Goal: Task Accomplishment & Management: Complete application form

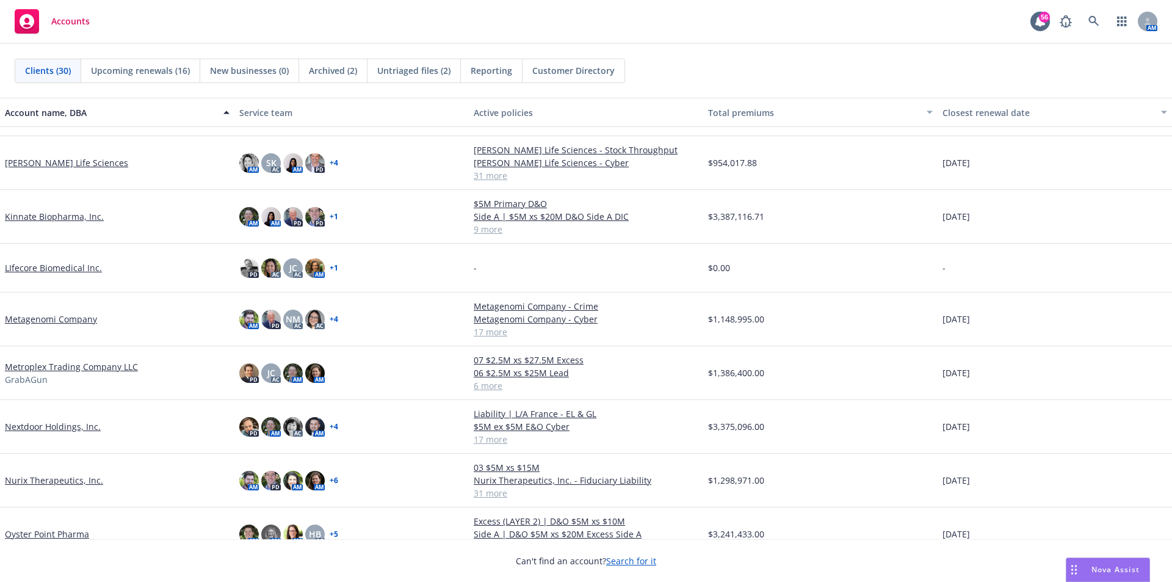
scroll to position [732, 0]
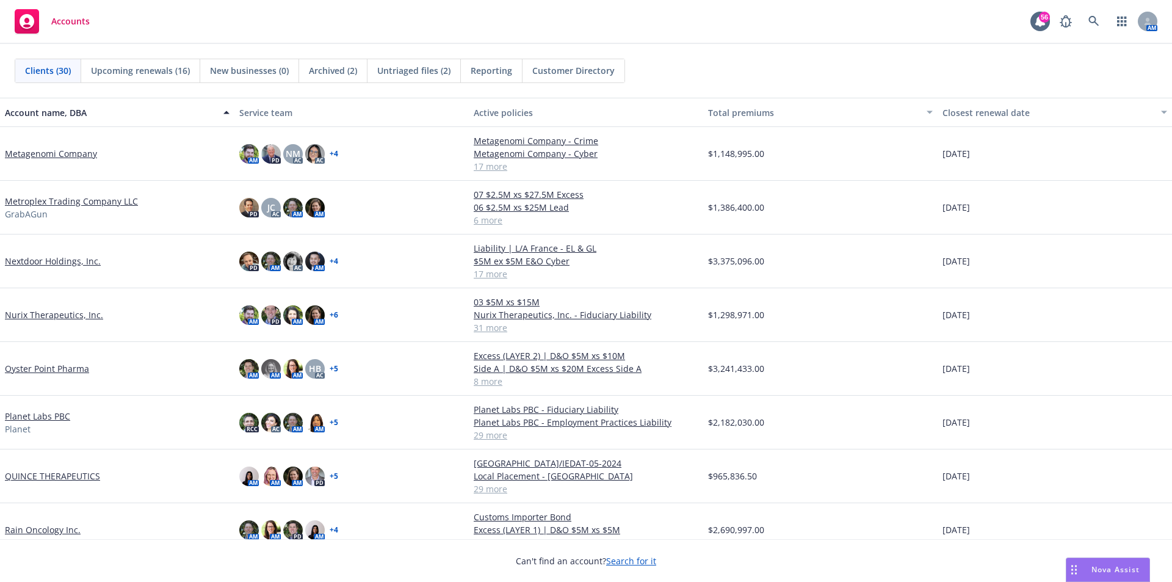
click at [23, 478] on link "QUINCE THERAPEUTICS" at bounding box center [52, 475] width 95 height 13
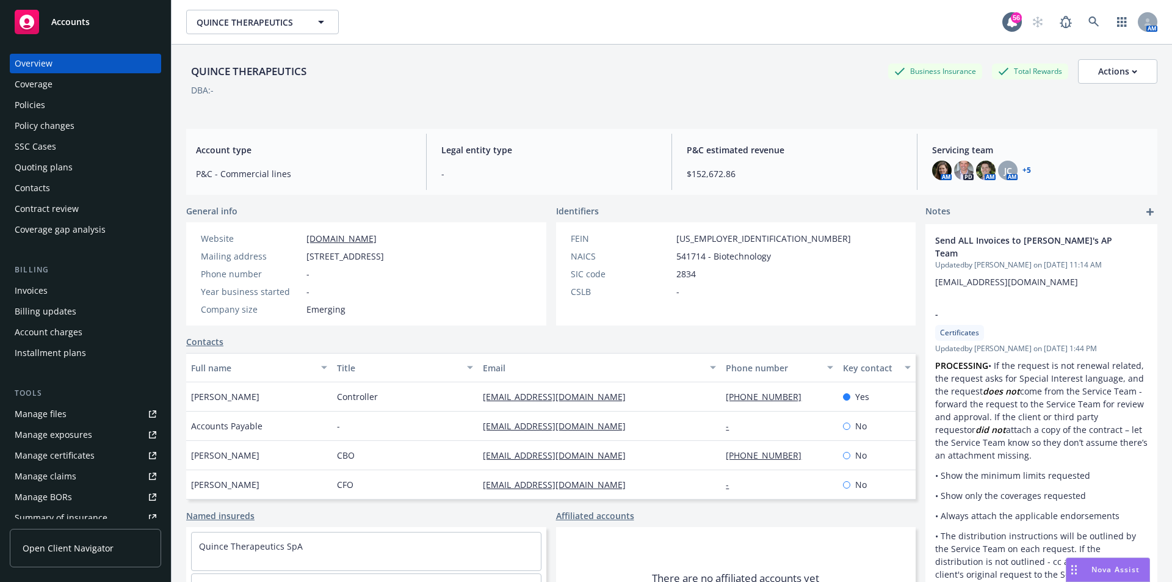
click at [45, 167] on div "Quoting plans" at bounding box center [44, 167] width 58 height 20
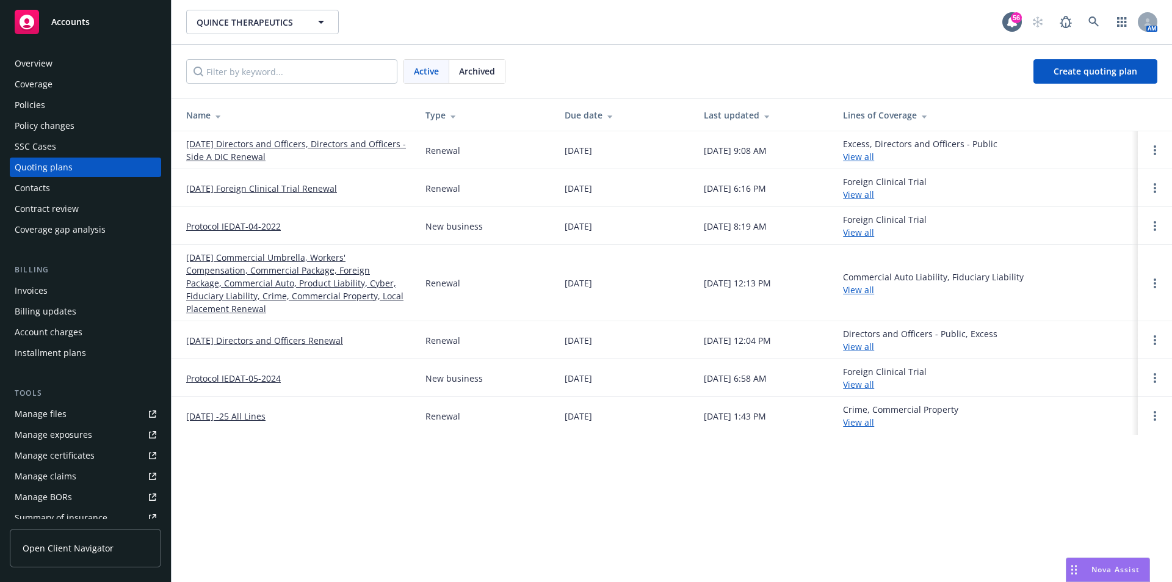
click at [334, 148] on link "[DATE] Directors and Officers, Directors and Officers - Side A DIC Renewal" at bounding box center [296, 150] width 220 height 26
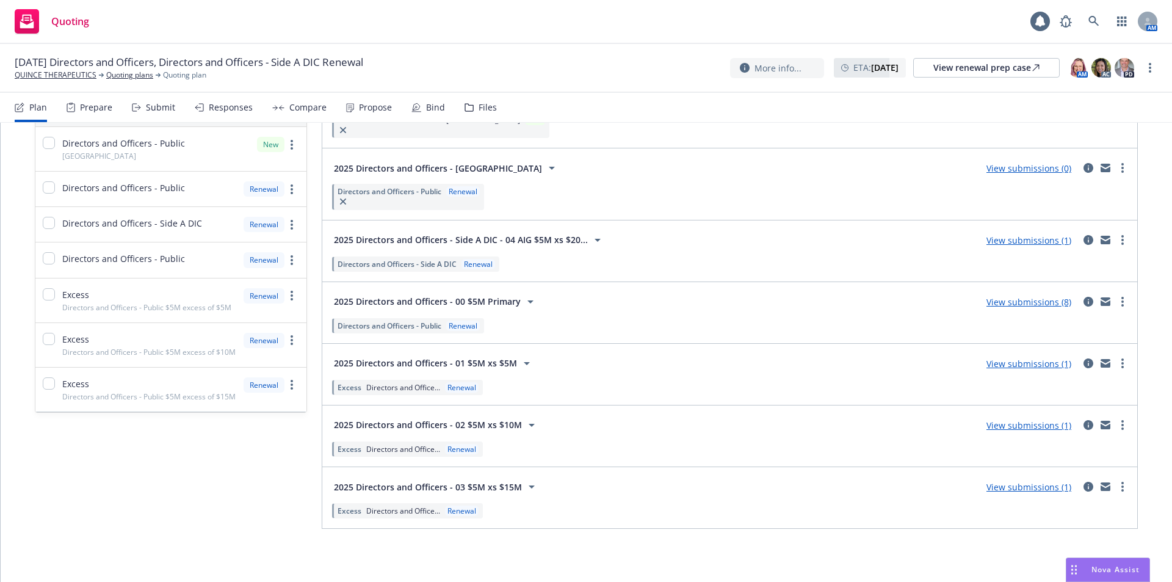
scroll to position [139, 0]
click at [1121, 302] on icon "more" at bounding box center [1122, 301] width 2 height 10
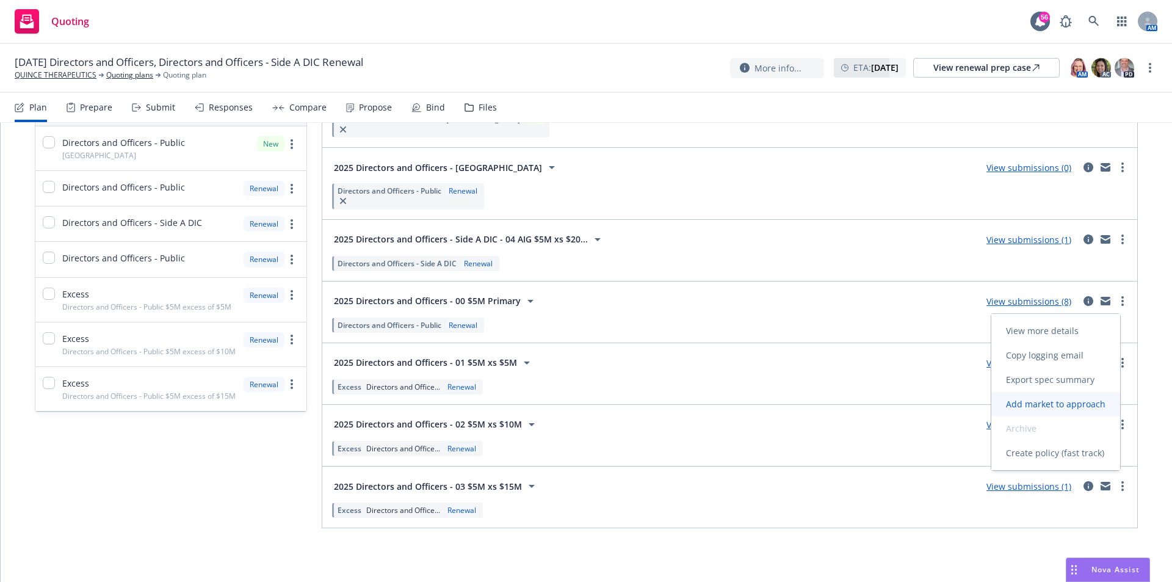
click at [1050, 404] on span "Add market to approach" at bounding box center [1055, 404] width 129 height 12
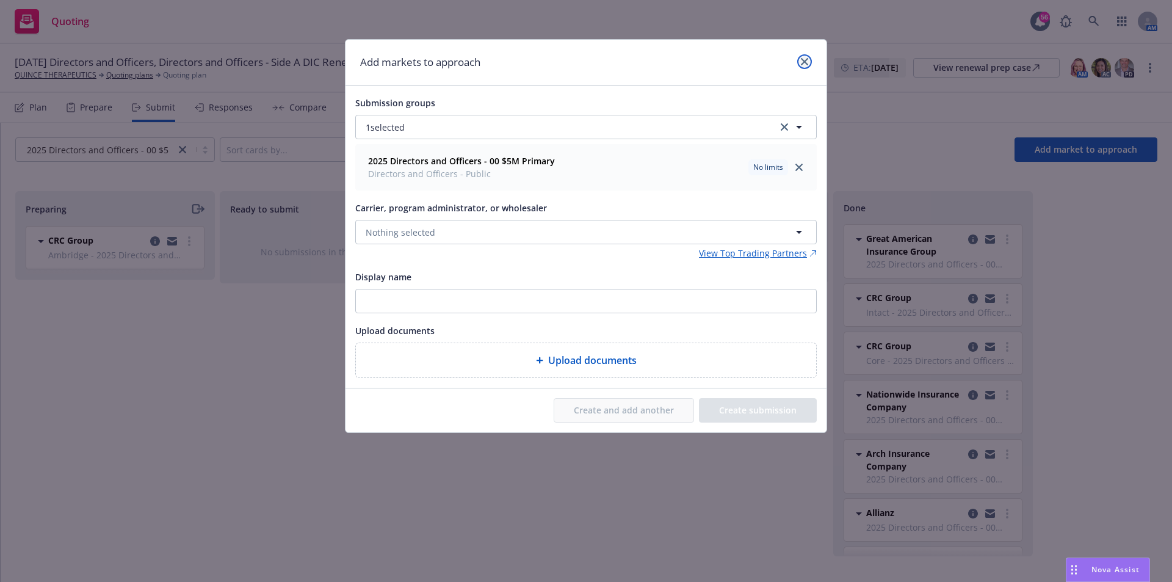
click at [804, 67] on link "close" at bounding box center [804, 61] width 15 height 15
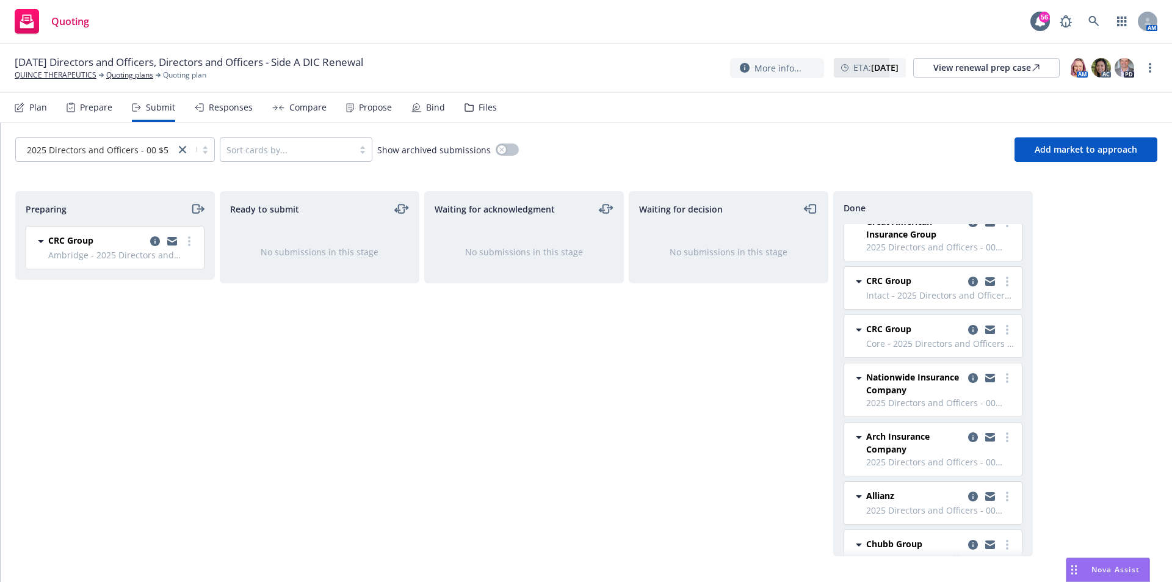
scroll to position [44, 0]
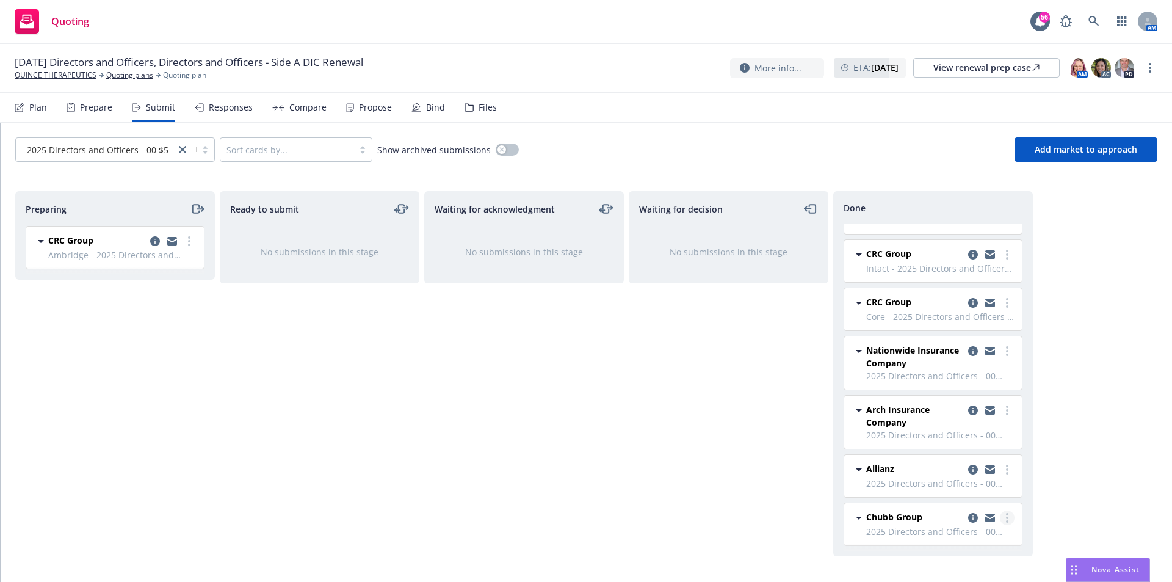
click at [1000, 521] on link "more" at bounding box center [1007, 517] width 15 height 15
click at [968, 516] on icon "copy logging email" at bounding box center [973, 518] width 10 height 10
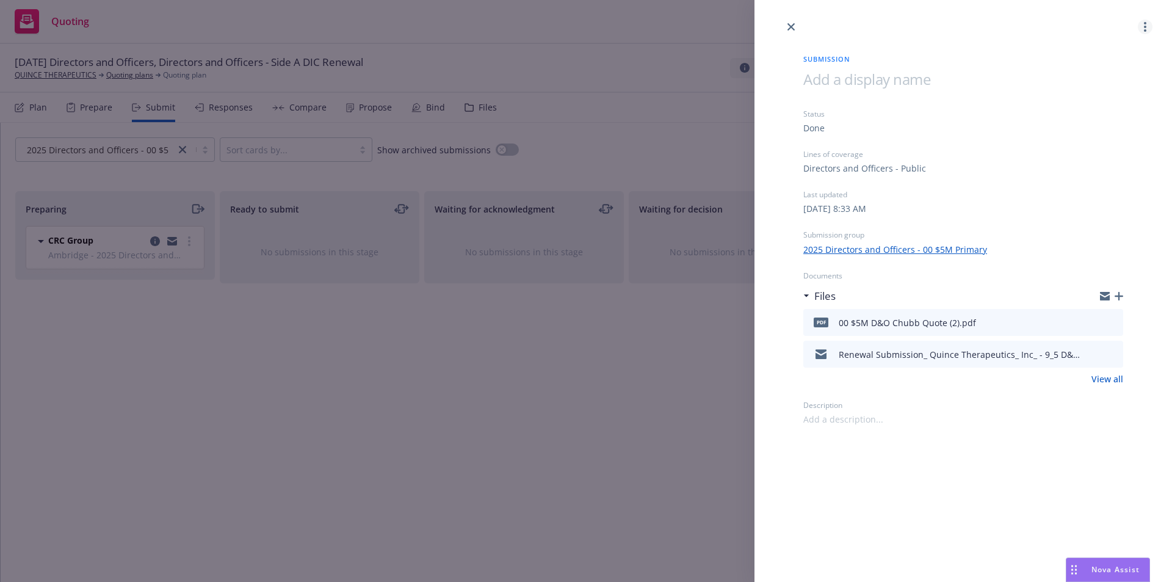
click at [1150, 24] on link "more" at bounding box center [1145, 27] width 15 height 15
click at [972, 27] on div at bounding box center [962, 17] width 417 height 34
click at [790, 22] on link "close" at bounding box center [791, 27] width 15 height 15
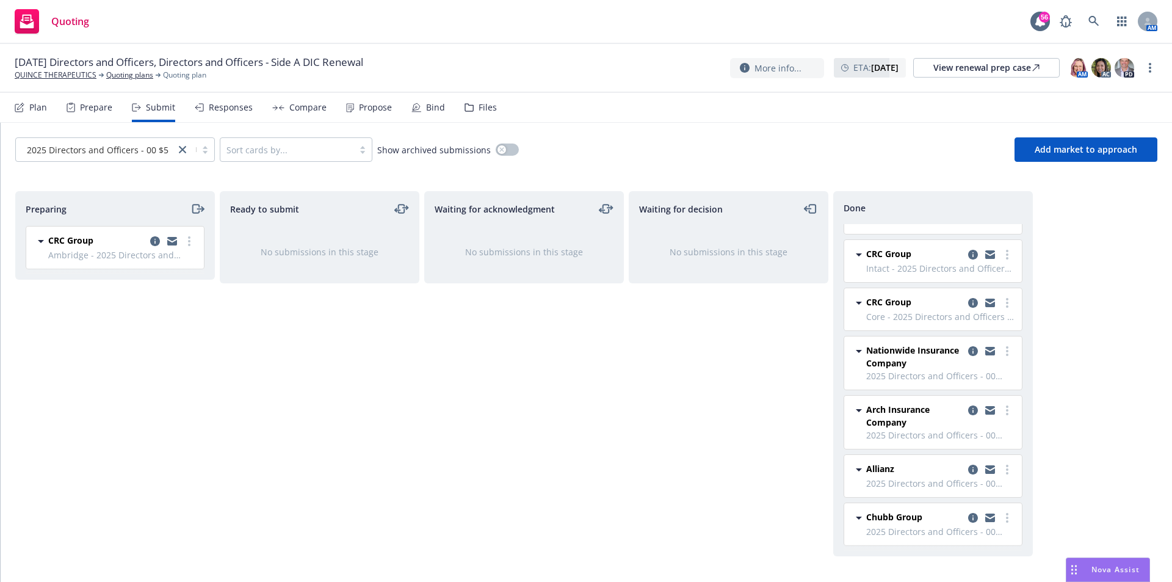
click at [225, 108] on div "Responses" at bounding box center [231, 108] width 44 height 10
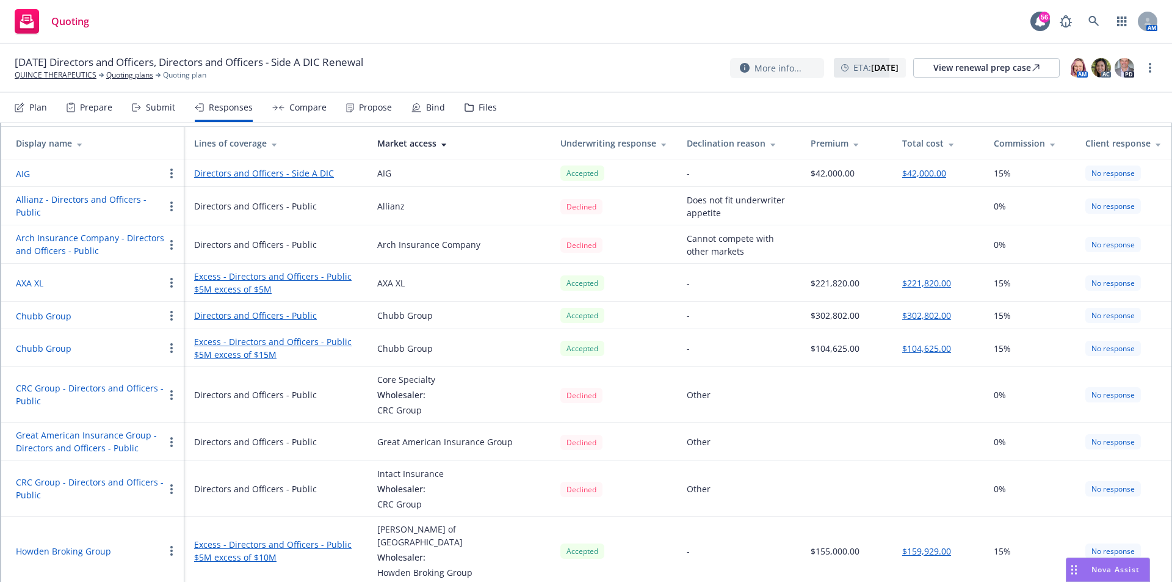
scroll to position [122, 0]
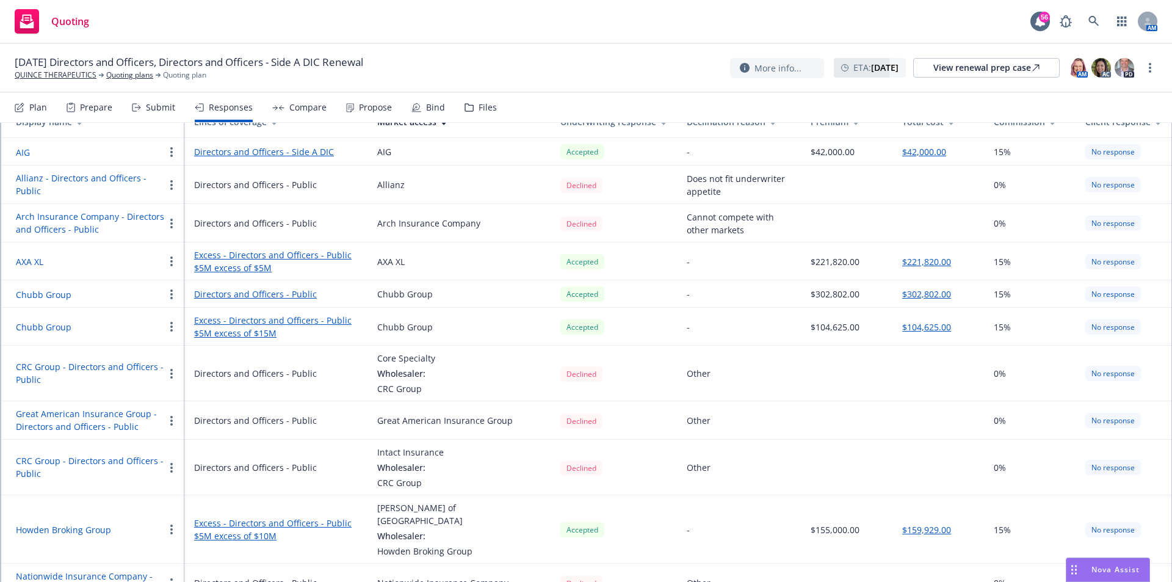
click at [907, 294] on button "$302,802.00" at bounding box center [926, 293] width 49 height 13
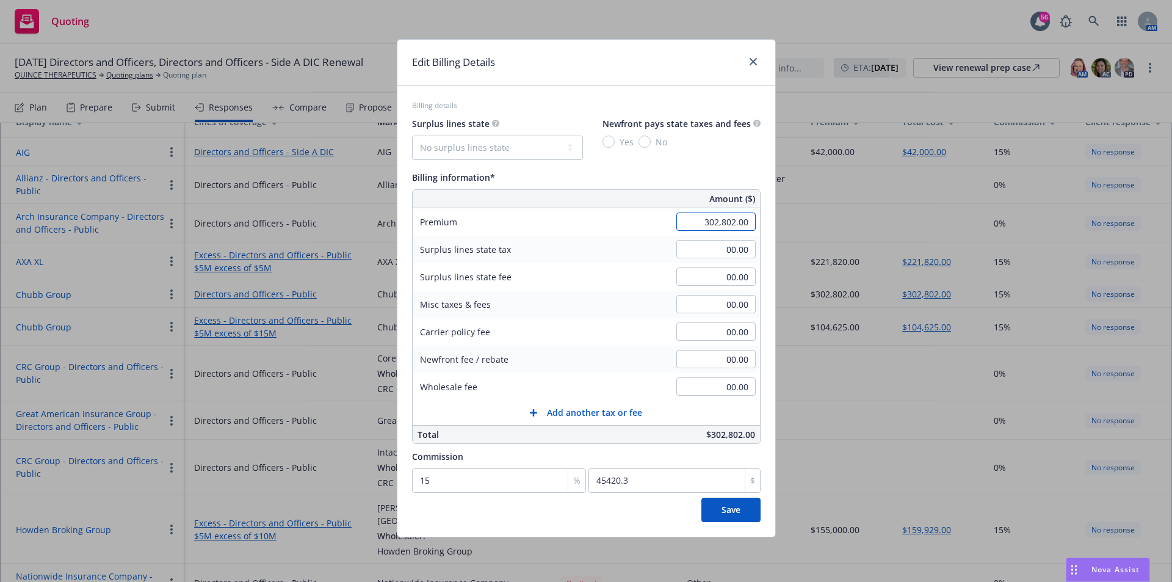
click at [747, 223] on input "302,802.00" at bounding box center [715, 221] width 79 height 18
drag, startPoint x: 751, startPoint y: 223, endPoint x: 676, endPoint y: 222, distance: 74.5
click at [676, 222] on input "302,802.00" at bounding box center [715, 221] width 79 height 18
type input "301,002.00"
type input "45150.3"
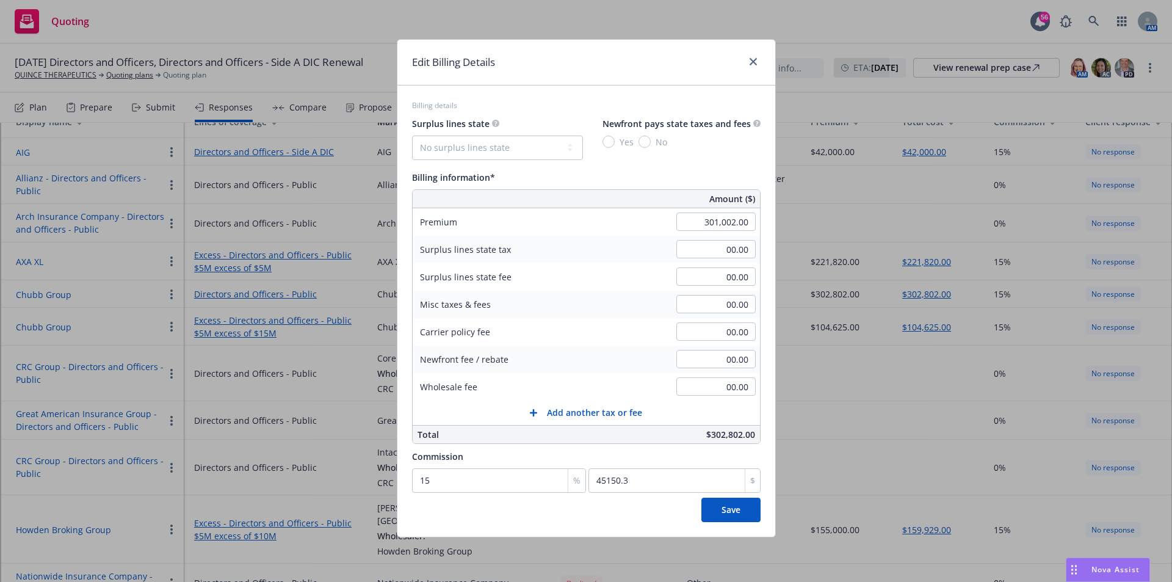
click at [634, 333] on div "Carrier policy fee 00.00" at bounding box center [586, 331] width 347 height 27
click at [519, 464] on div "Commission 15 % 45150.3 $" at bounding box center [586, 471] width 348 height 44
click at [725, 513] on span "Save" at bounding box center [730, 510] width 19 height 12
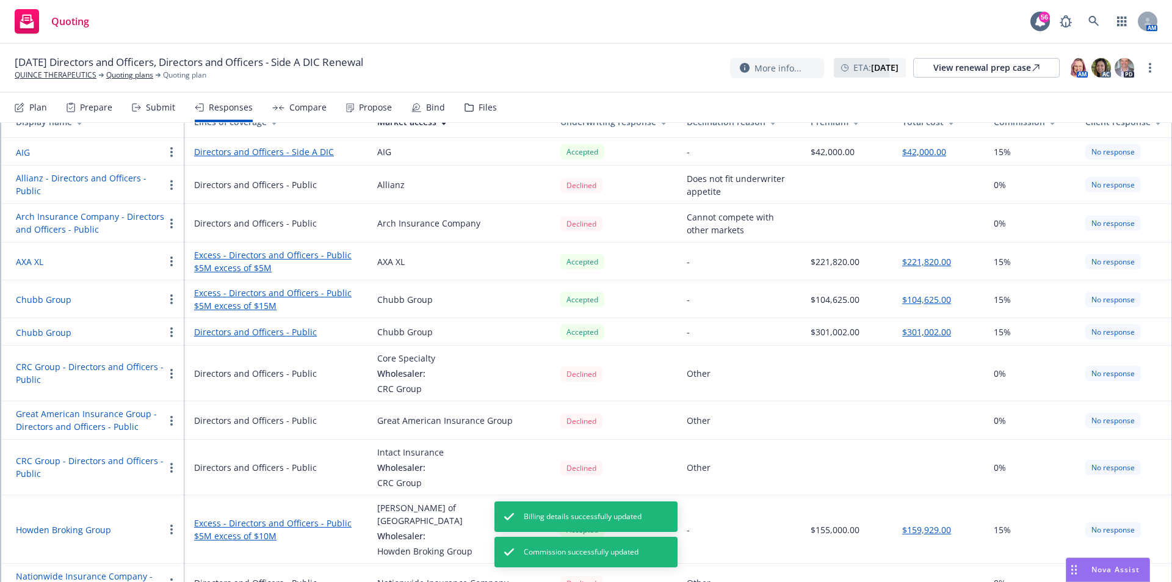
click at [264, 333] on link "Directors and Officers - Public" at bounding box center [276, 331] width 164 height 13
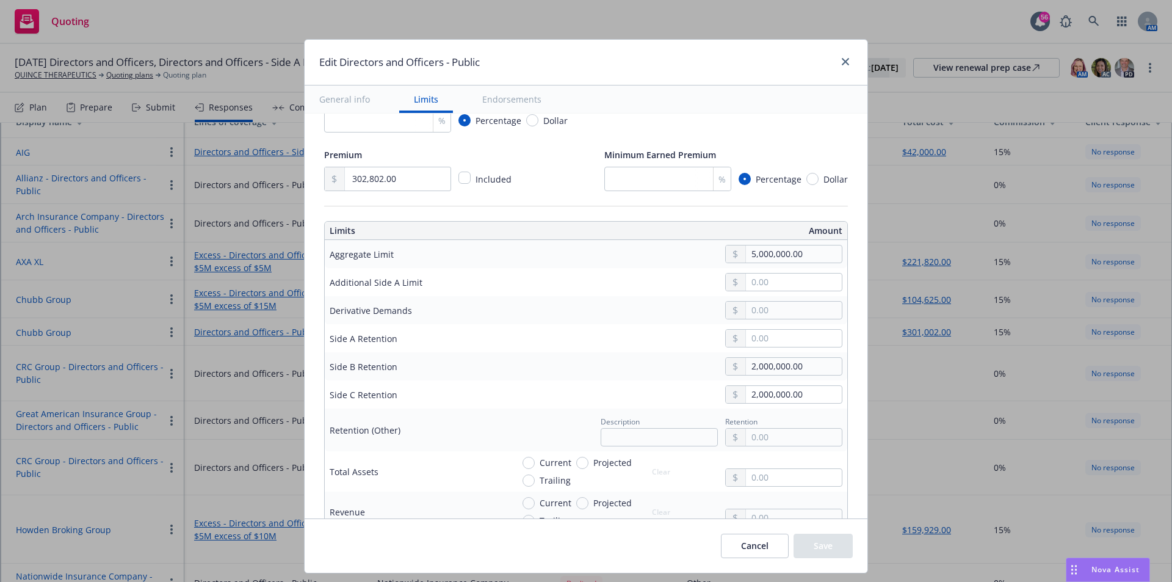
scroll to position [0, 0]
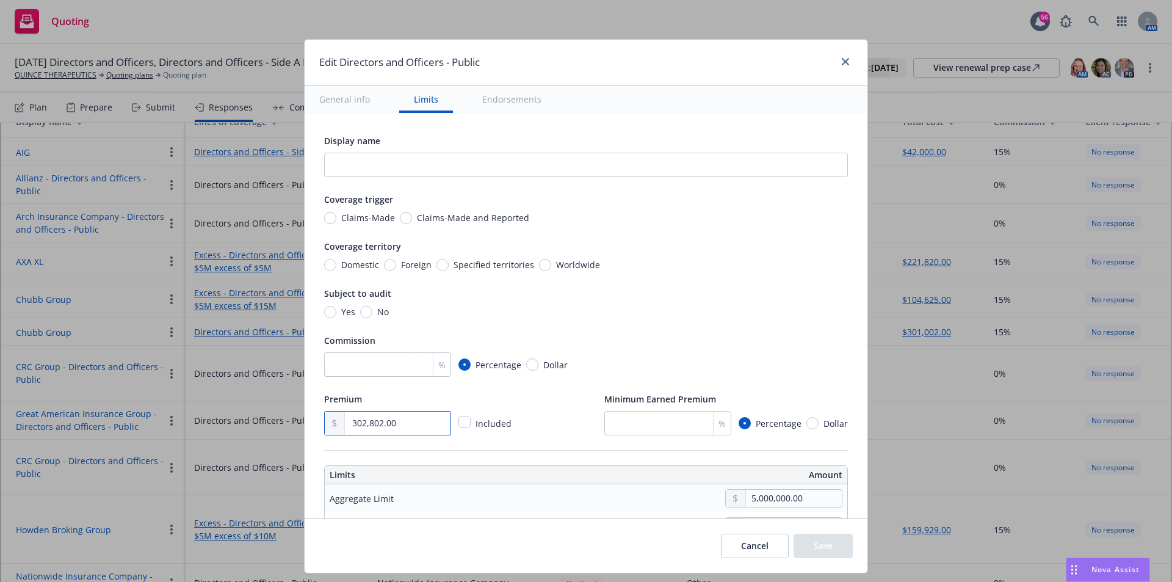
drag, startPoint x: 405, startPoint y: 418, endPoint x: 292, endPoint y: 424, distance: 112.5
click at [292, 424] on div "Edit Directors and Officers - Public General info Limits Endorsements Display n…" at bounding box center [586, 291] width 1172 height 582
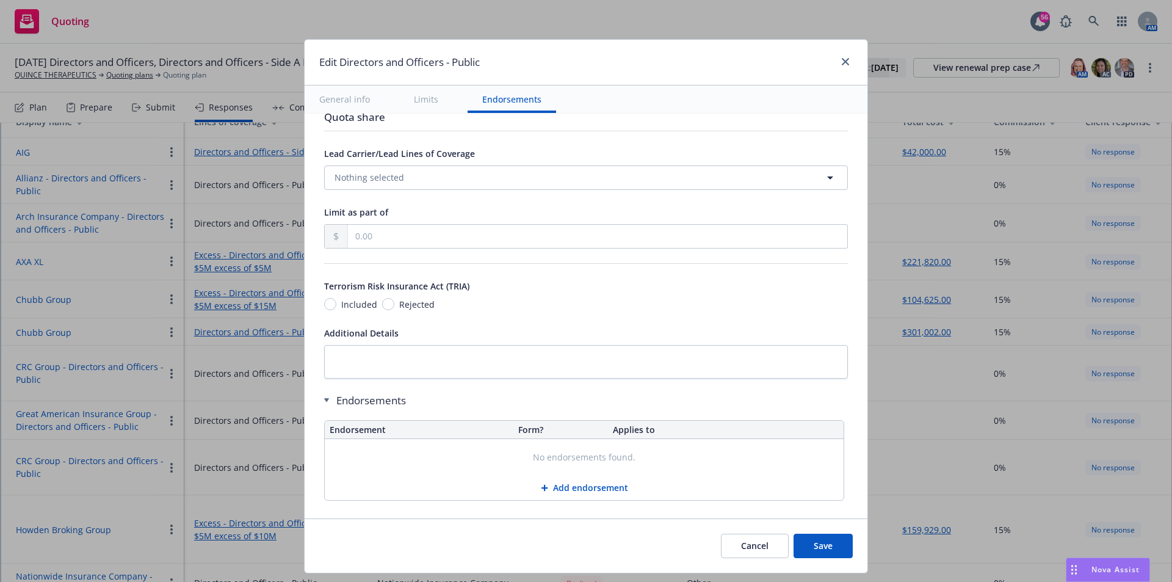
scroll to position [814, 0]
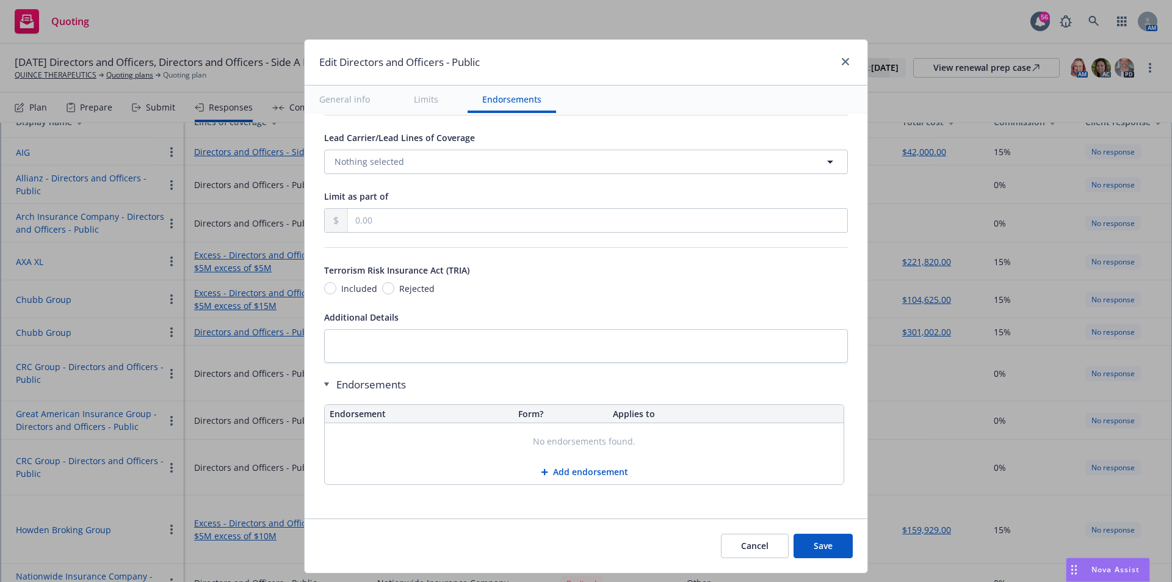
type input "301,002.00"
click at [813, 547] on button "Save" at bounding box center [822, 545] width 59 height 24
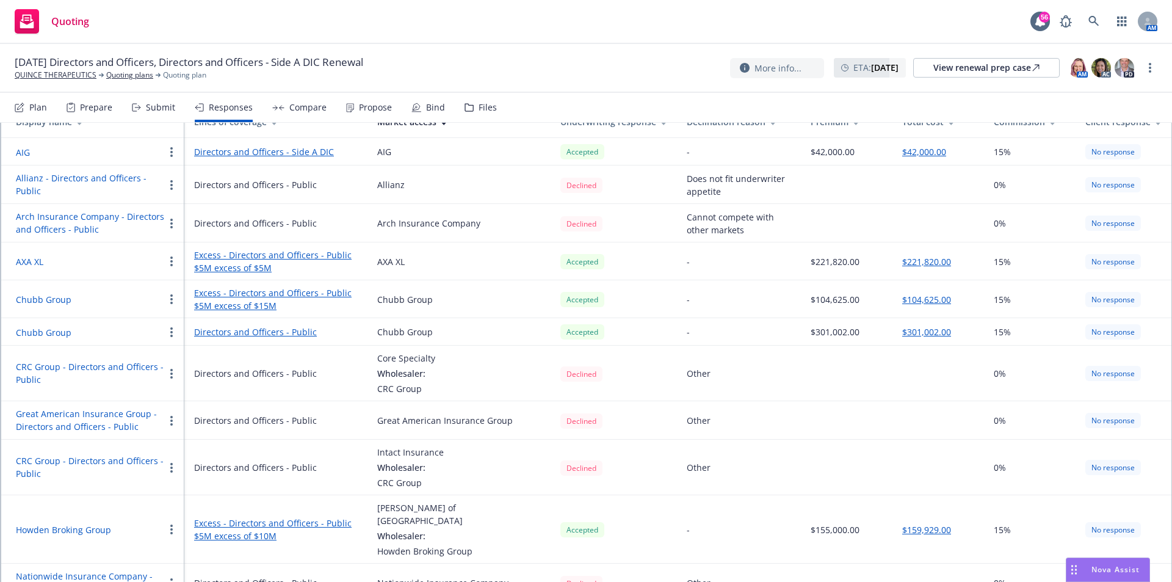
click at [304, 330] on link "Directors and Officers - Public" at bounding box center [276, 331] width 164 height 13
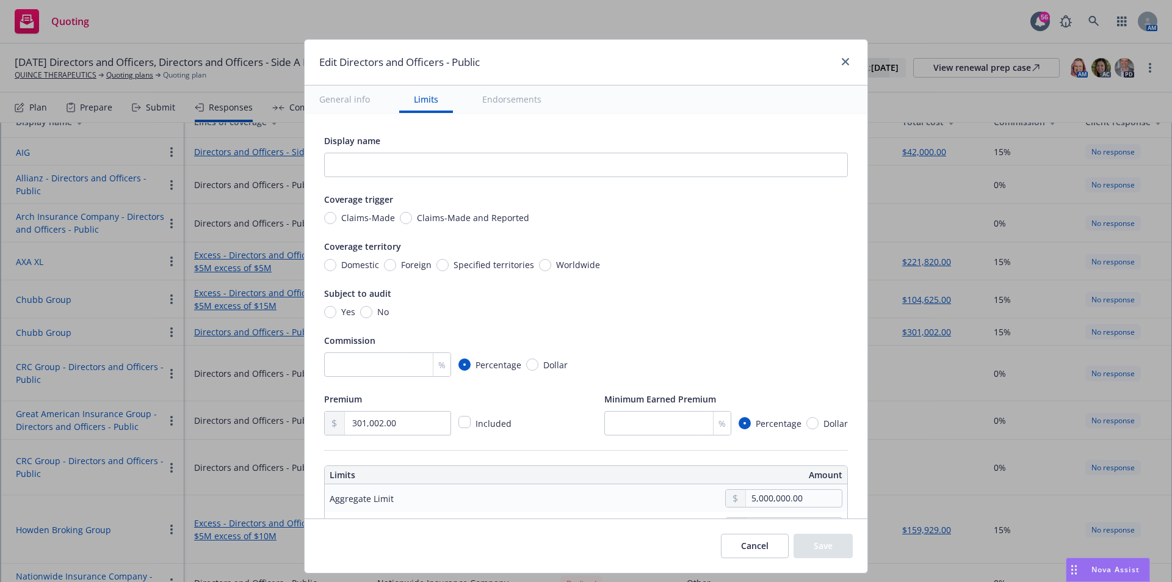
scroll to position [61, 0]
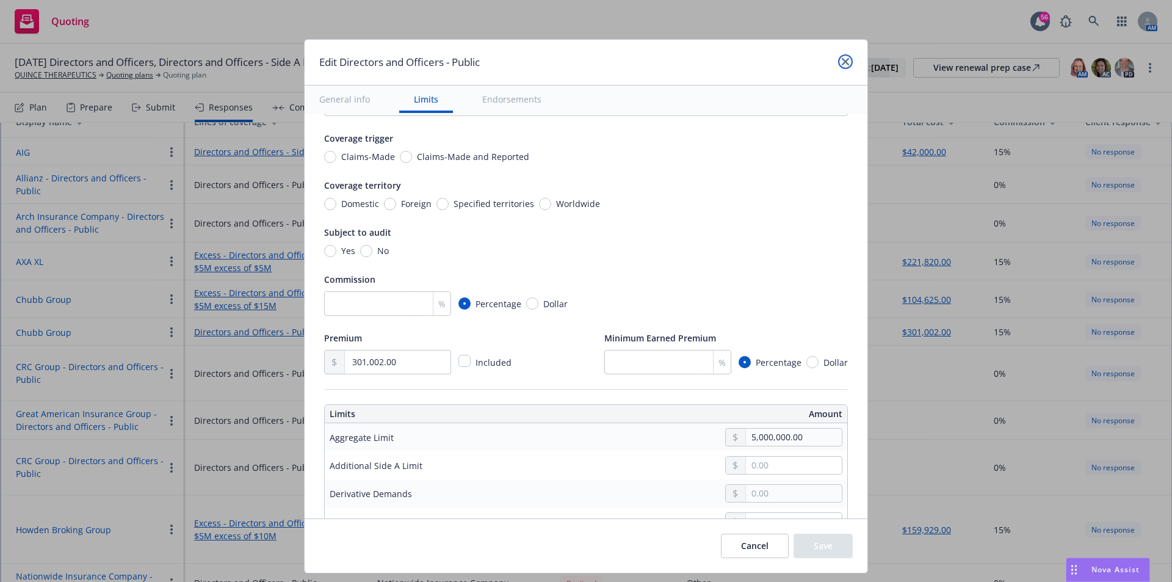
click at [842, 56] on link "close" at bounding box center [845, 61] width 15 height 15
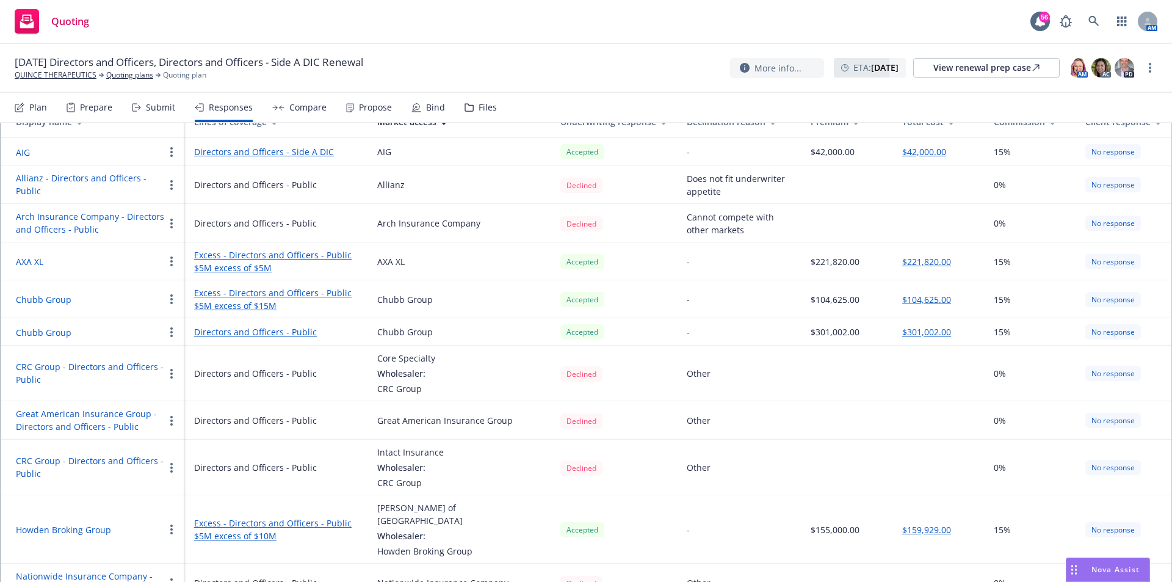
click at [314, 107] on div "Compare" at bounding box center [307, 108] width 37 height 10
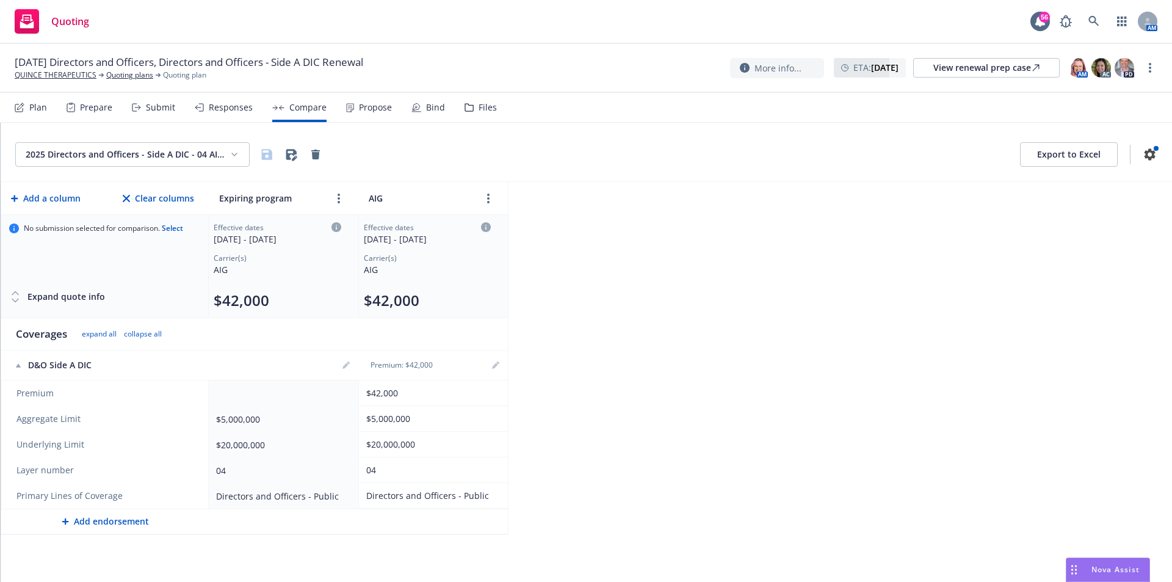
click at [237, 154] on html "Quoting 56 AM [DATE] Directors and Officers, Directors and Officers - Side A DI…" at bounding box center [586, 291] width 1172 height 582
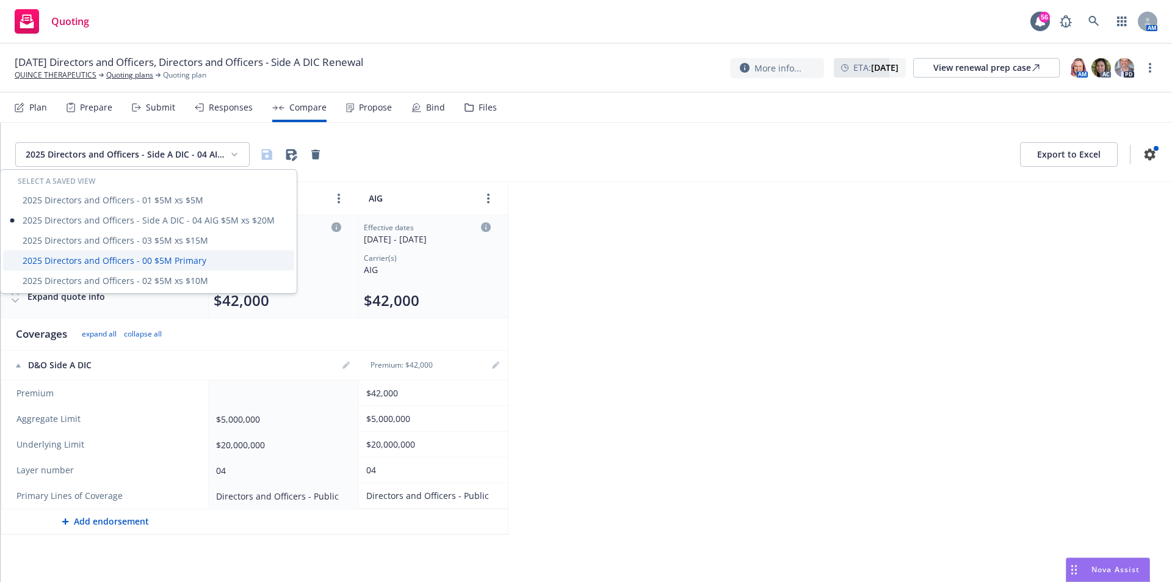
click at [114, 264] on div "2025 Directors and Officers - 00 $5M Primary" at bounding box center [148, 260] width 291 height 20
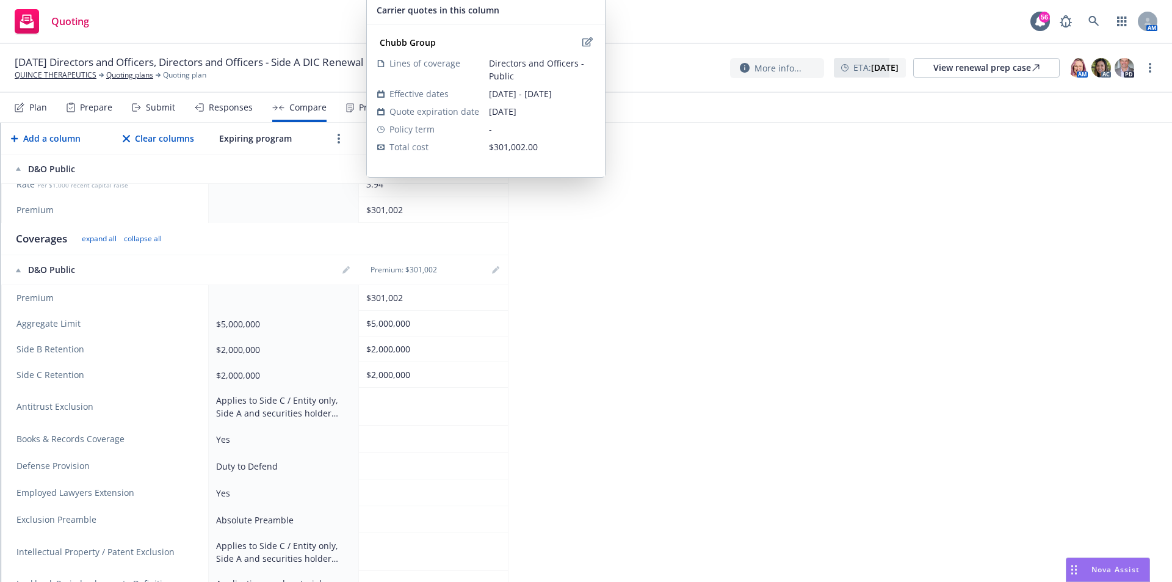
scroll to position [244, 0]
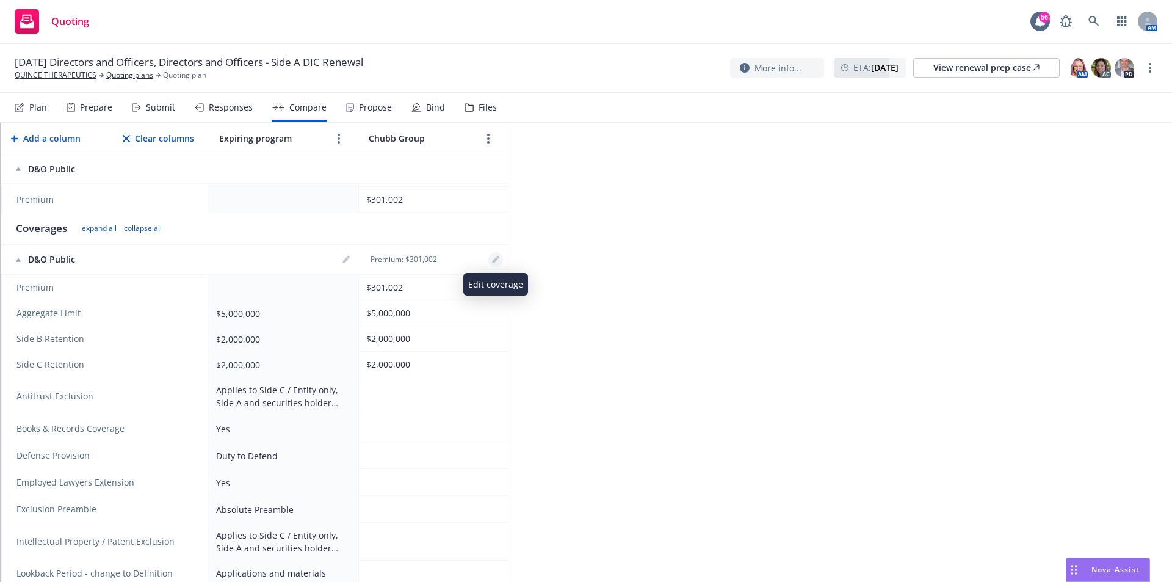
click at [491, 261] on link "editPencil" at bounding box center [495, 259] width 15 height 15
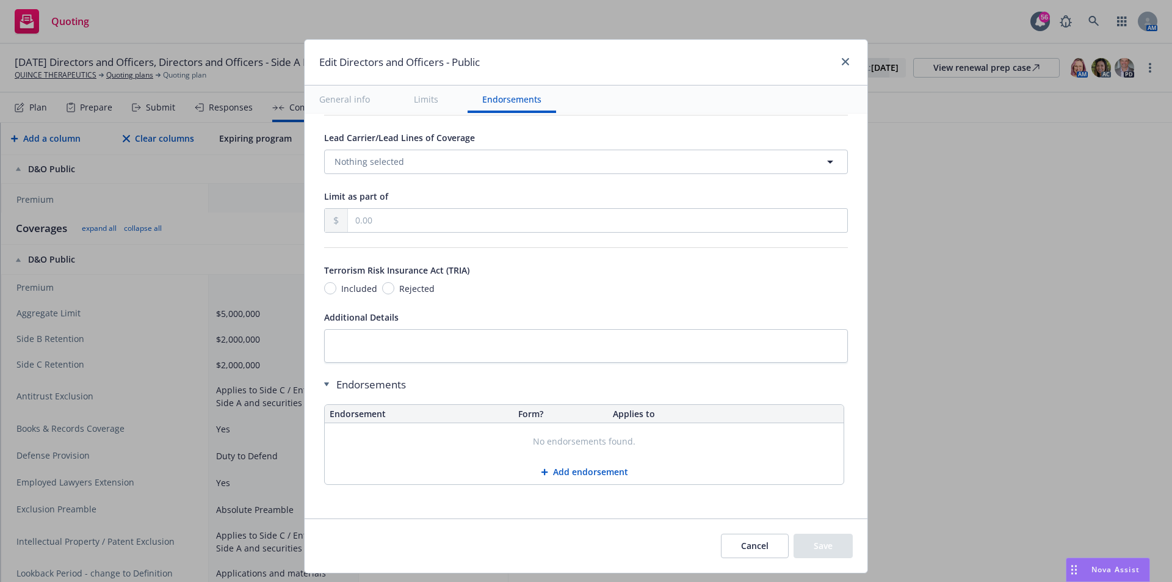
scroll to position [387, 0]
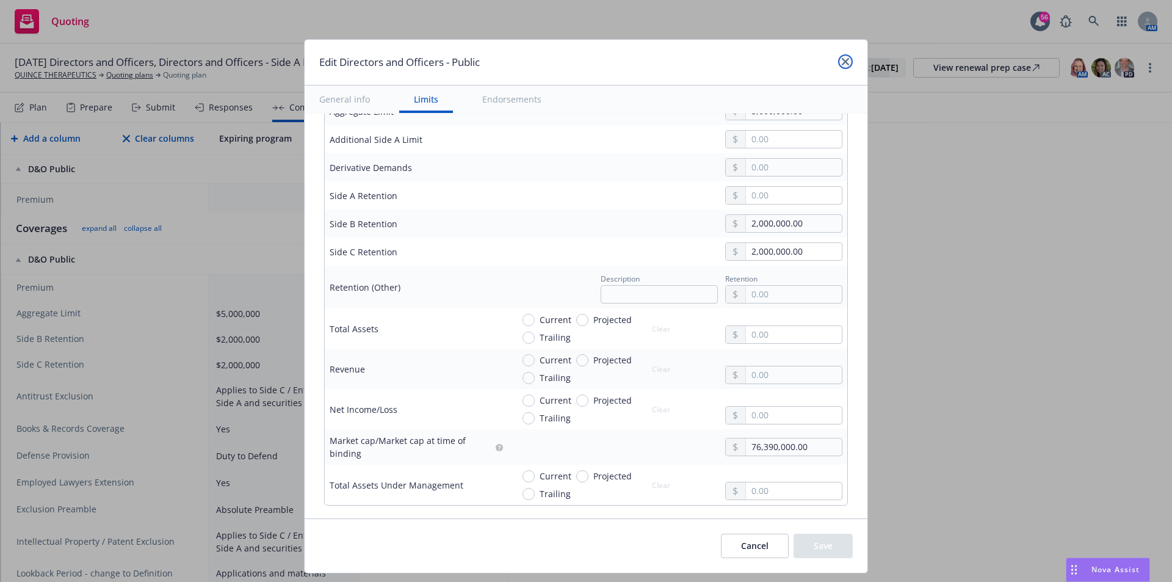
click at [842, 60] on icon "close" at bounding box center [845, 61] width 7 height 7
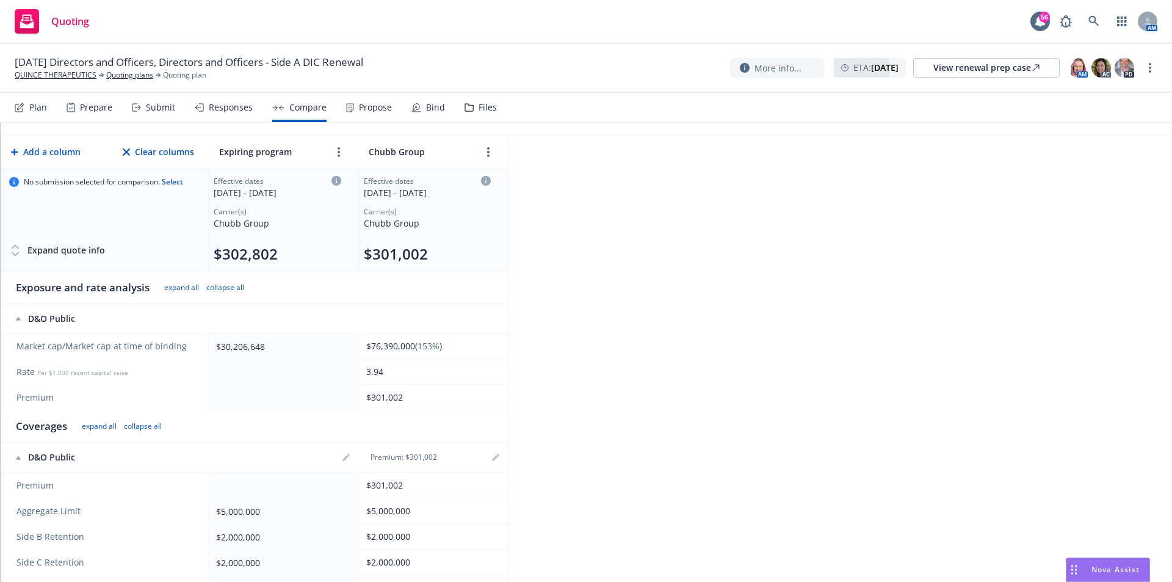
scroll to position [0, 0]
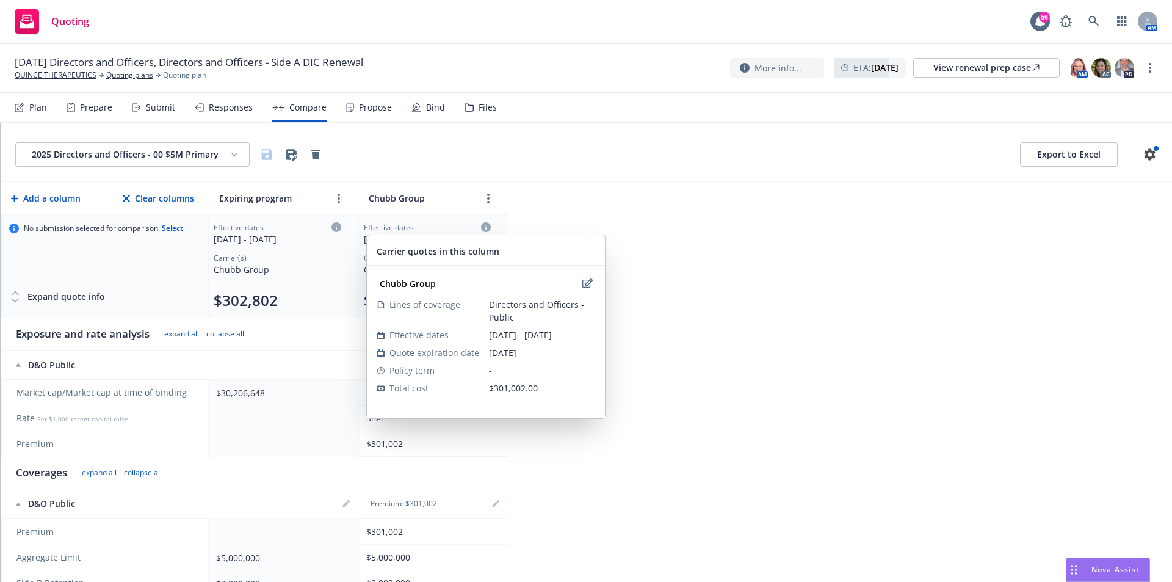
click at [489, 231] on icon at bounding box center [486, 227] width 10 height 10
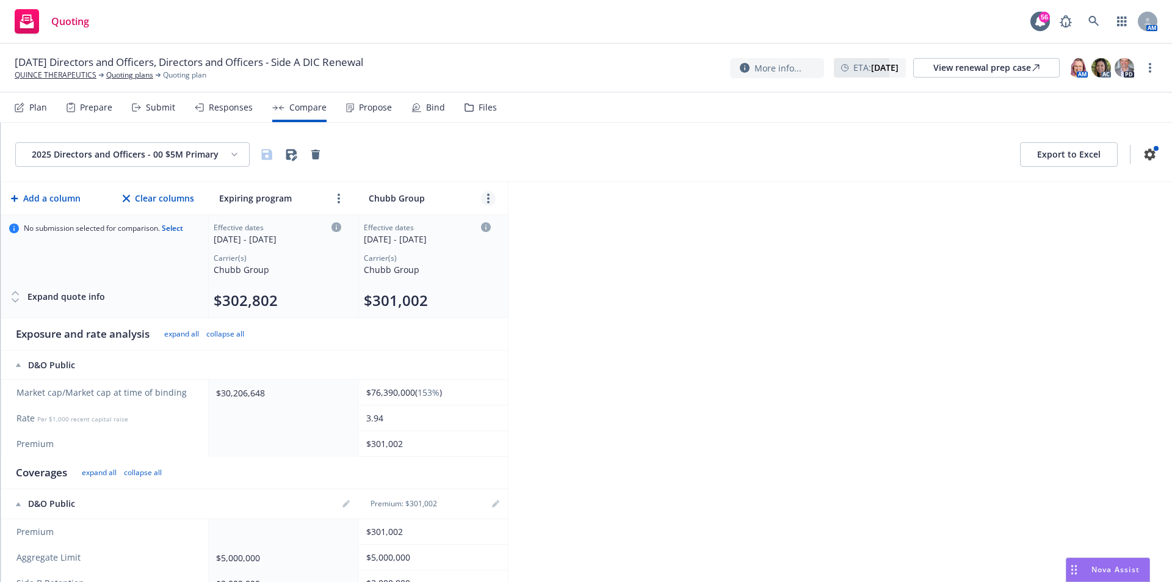
click at [489, 194] on circle "more" at bounding box center [488, 194] width 2 height 2
click at [525, 222] on div at bounding box center [488, 225] width 94 height 35
click at [522, 223] on link "close" at bounding box center [517, 225] width 15 height 15
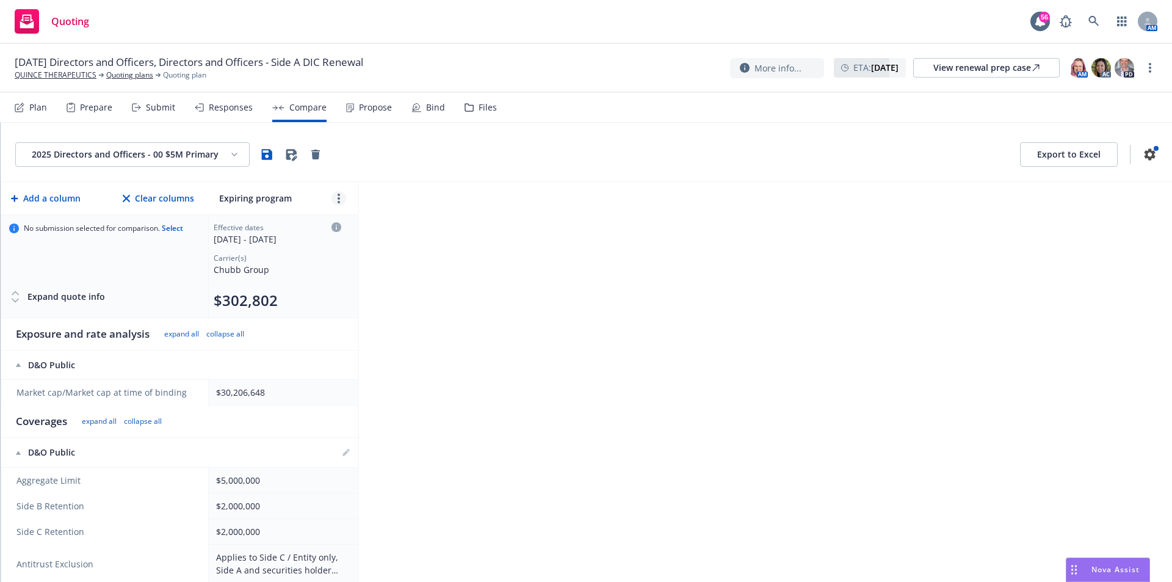
click at [335, 197] on link "more" at bounding box center [338, 198] width 15 height 15
click at [454, 176] on div "2025 Directors and Officers - 00 $5M Primary Export to Excel" at bounding box center [586, 152] width 1171 height 59
click at [369, 108] on div "Propose" at bounding box center [375, 108] width 33 height 10
click at [225, 110] on div "Responses" at bounding box center [231, 108] width 44 height 10
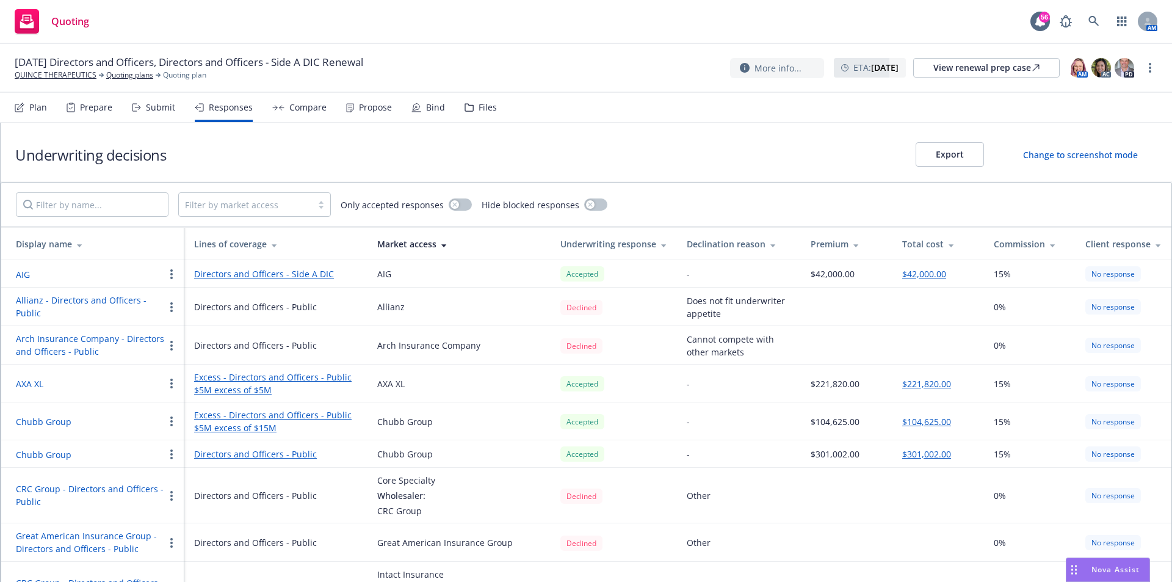
click at [146, 107] on div "Submit" at bounding box center [160, 108] width 29 height 10
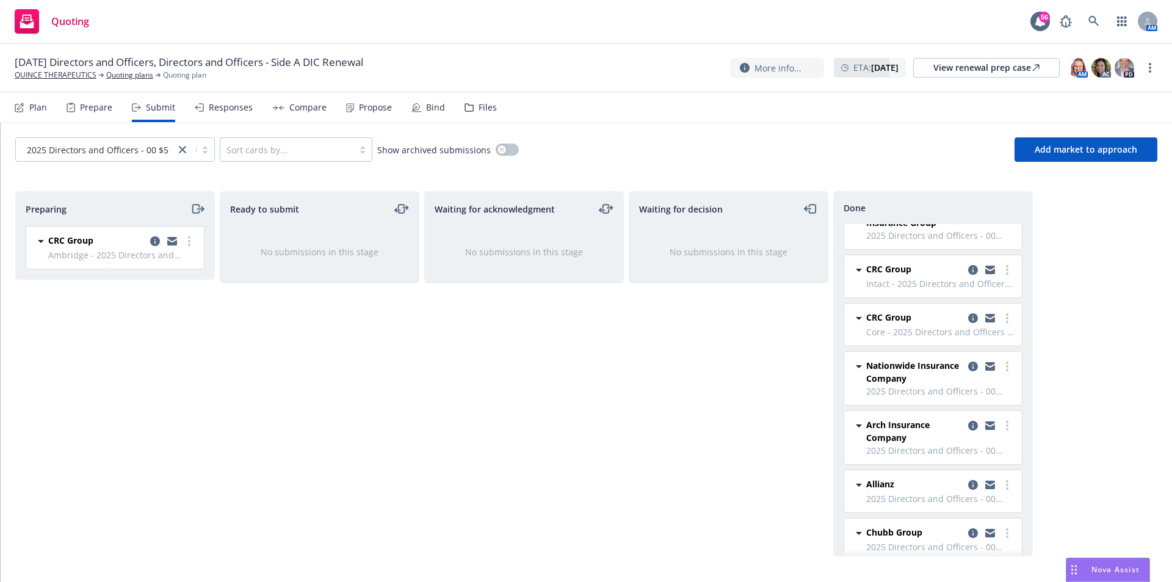
scroll to position [44, 0]
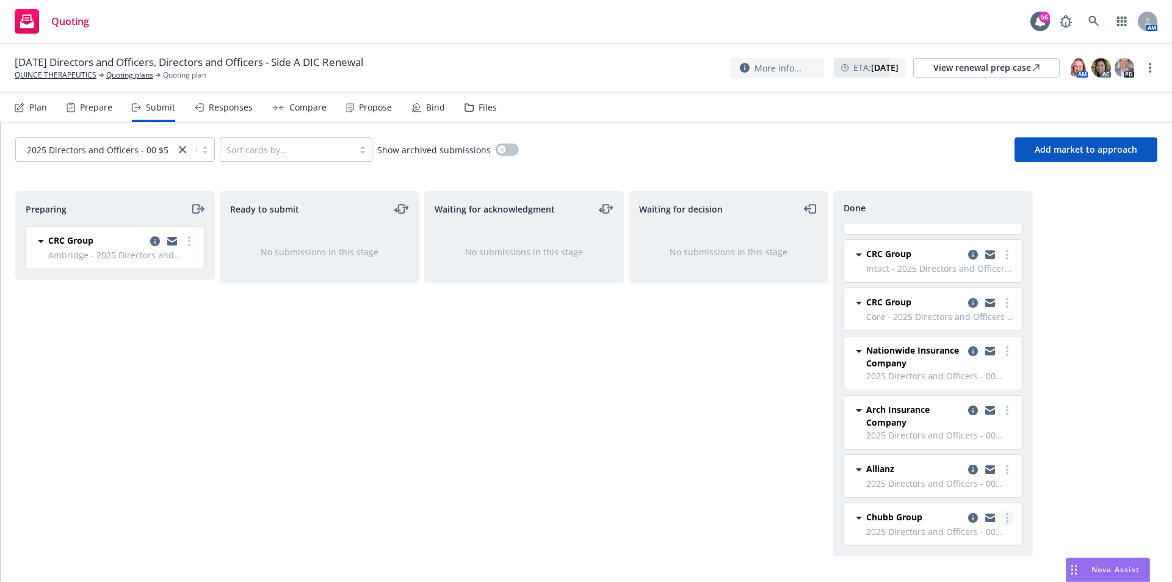
click at [1006, 520] on icon "more" at bounding box center [1007, 518] width 2 height 10
click at [968, 518] on icon "copy logging email" at bounding box center [973, 518] width 10 height 10
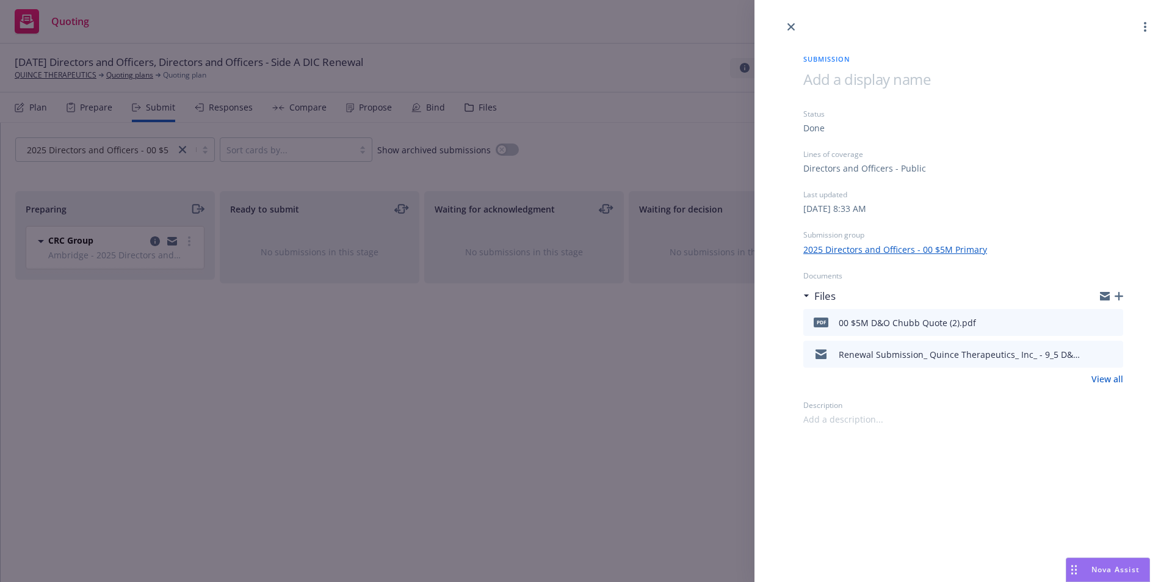
click at [1120, 297] on icon "button" at bounding box center [1118, 296] width 9 height 9
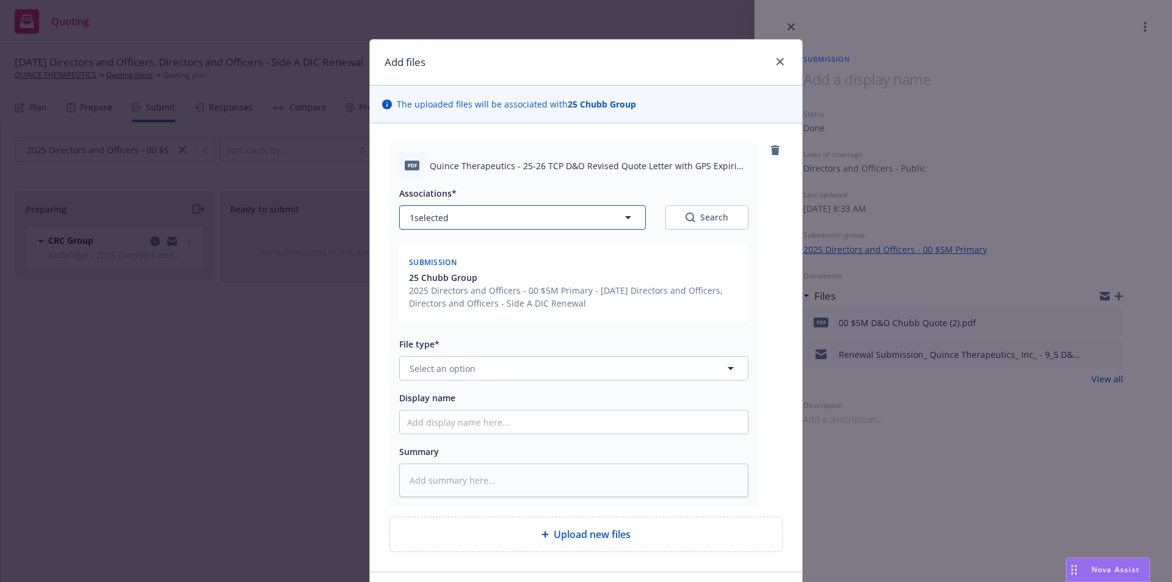
click at [624, 226] on button "1 selected" at bounding box center [522, 217] width 247 height 24
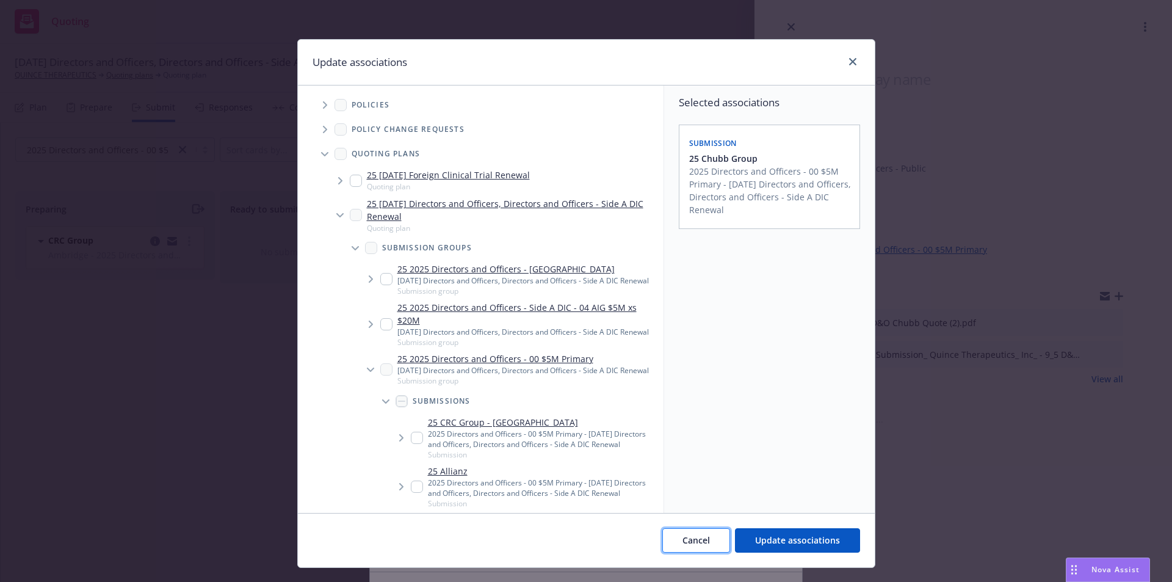
click at [706, 540] on span "Cancel" at bounding box center [695, 540] width 27 height 12
type textarea "x"
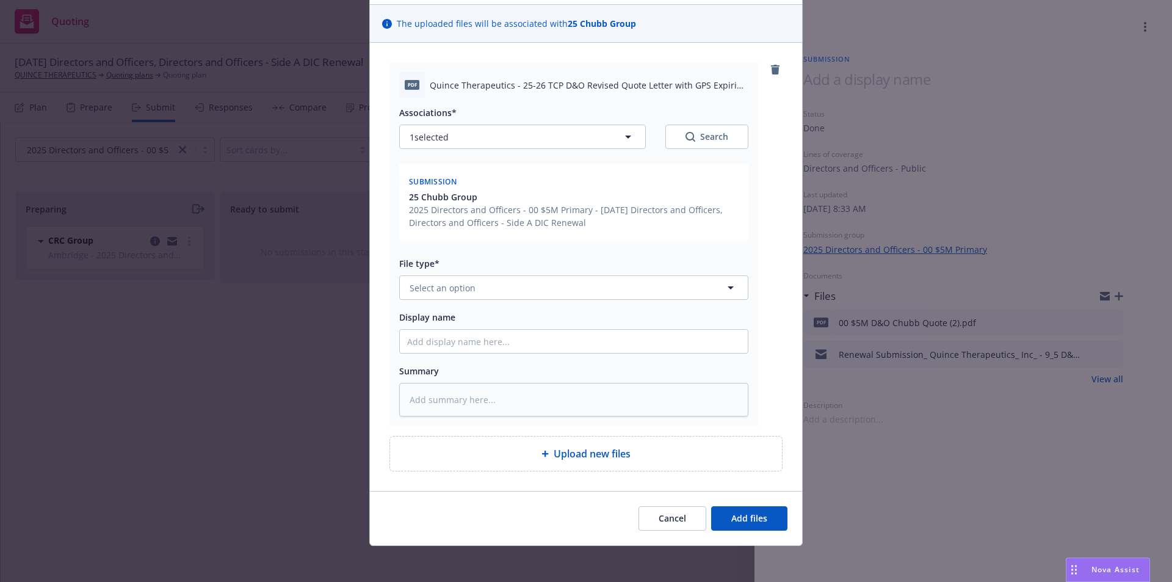
scroll to position [84, 0]
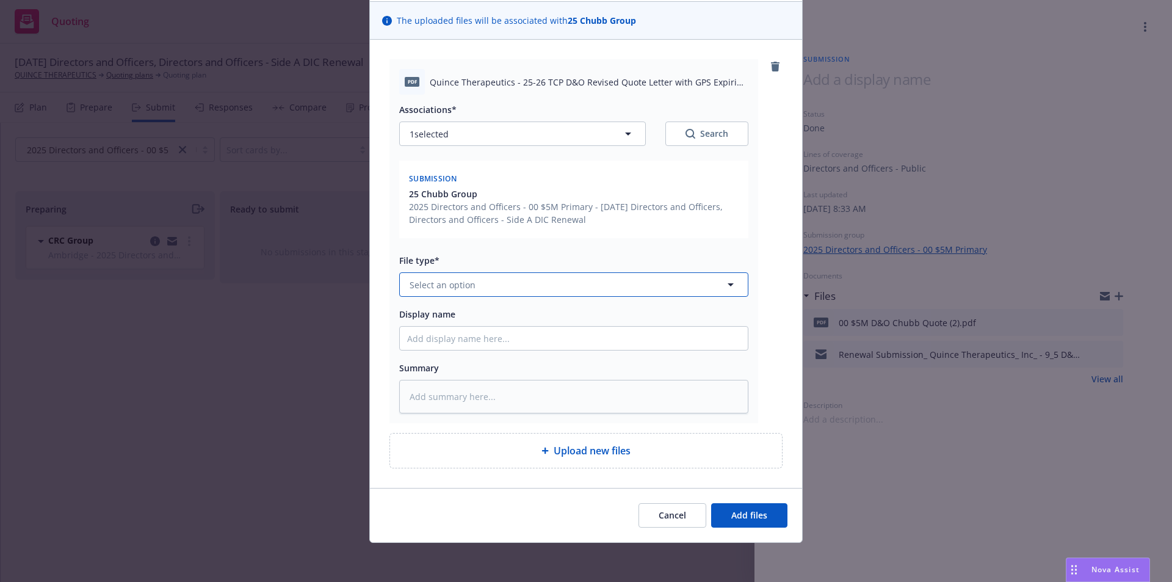
click at [471, 289] on button "Select an option" at bounding box center [573, 284] width 349 height 24
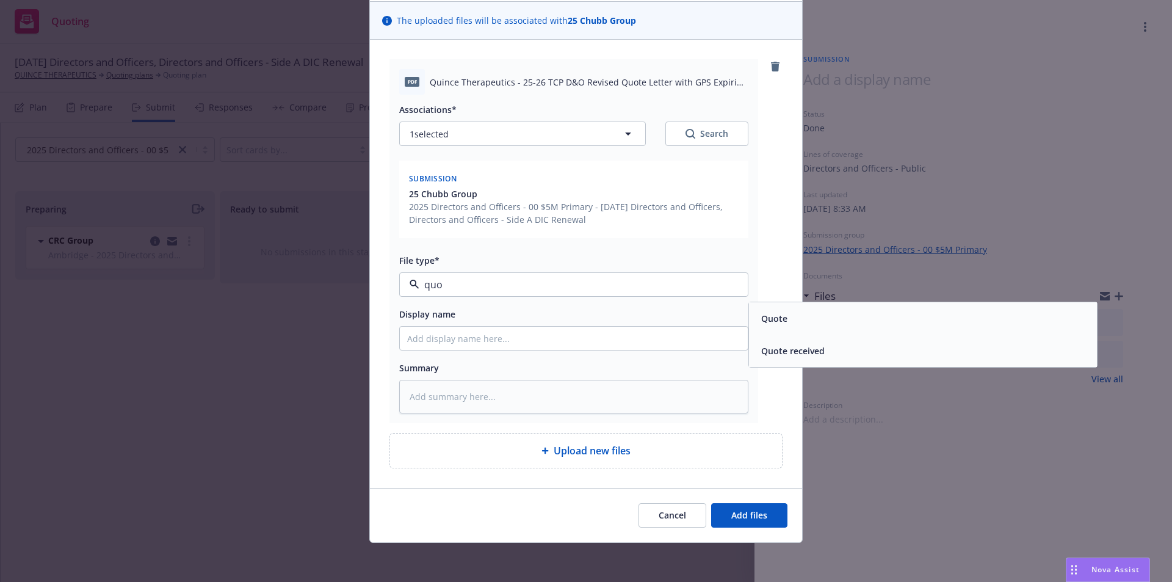
type input "quot"
click at [785, 317] on div "Quote" at bounding box center [922, 318] width 333 height 18
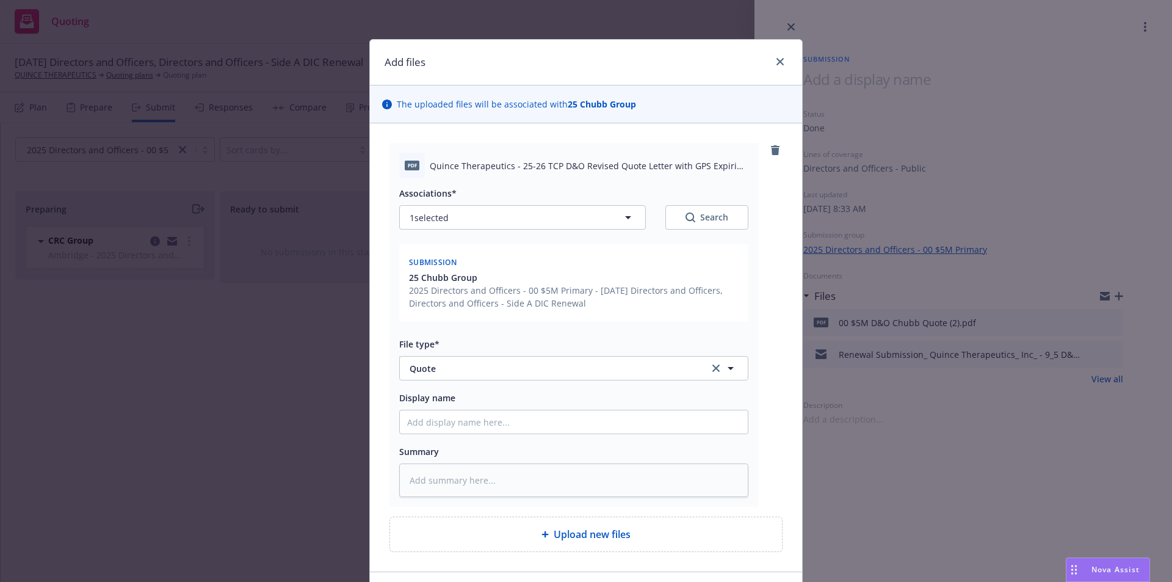
scroll to position [61, 0]
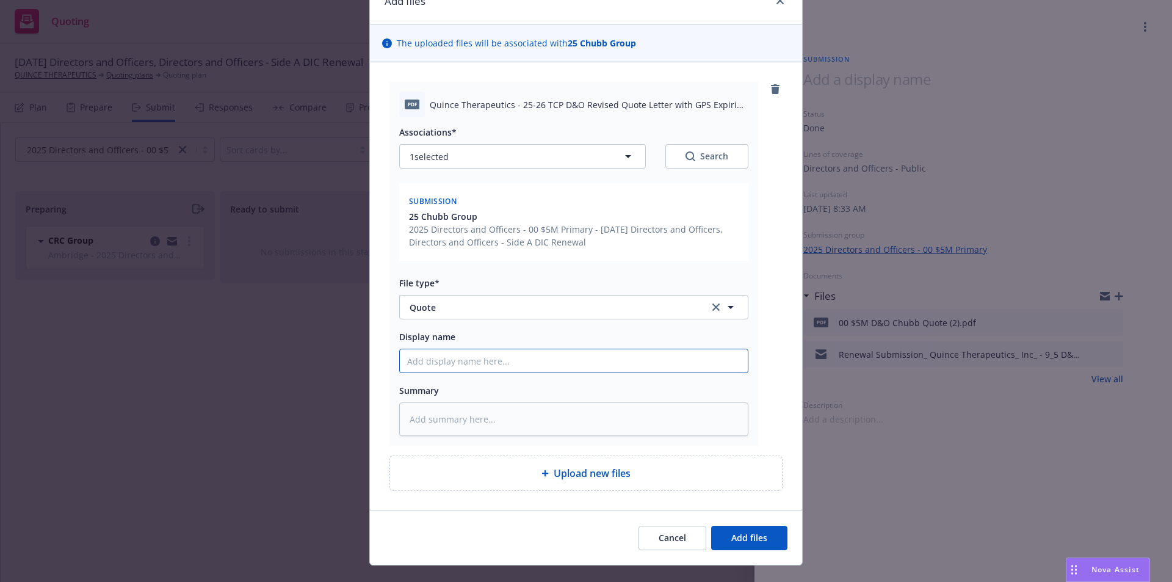
click at [435, 363] on input "Display name" at bounding box center [574, 360] width 348 height 23
type textarea "x"
type input "0"
type textarea "x"
type input "00"
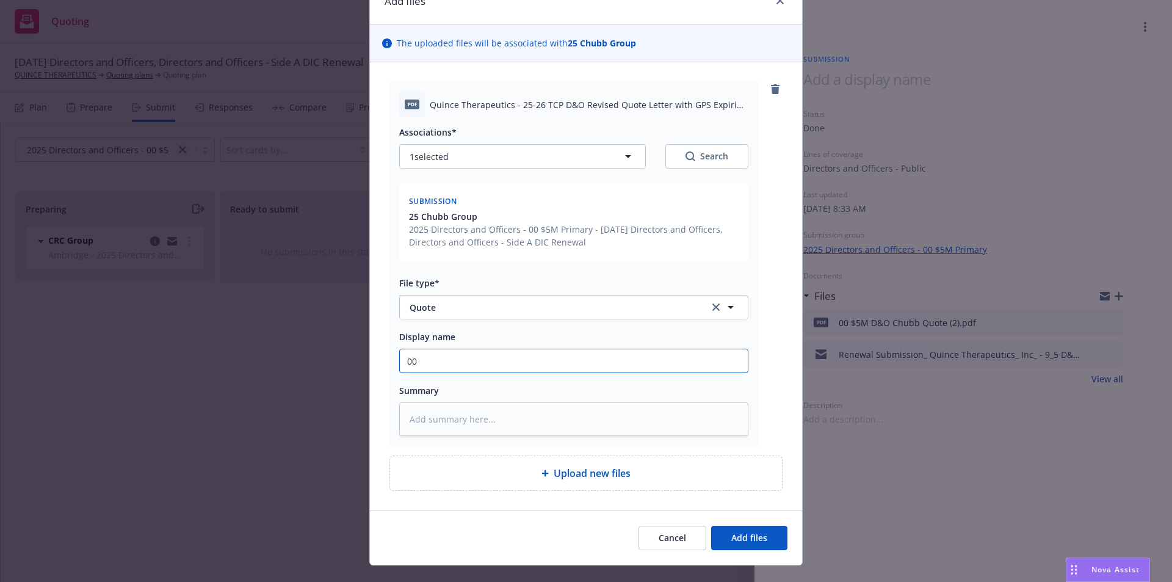
type textarea "x"
type input "00"
type textarea "x"
type input "00 $"
type textarea "x"
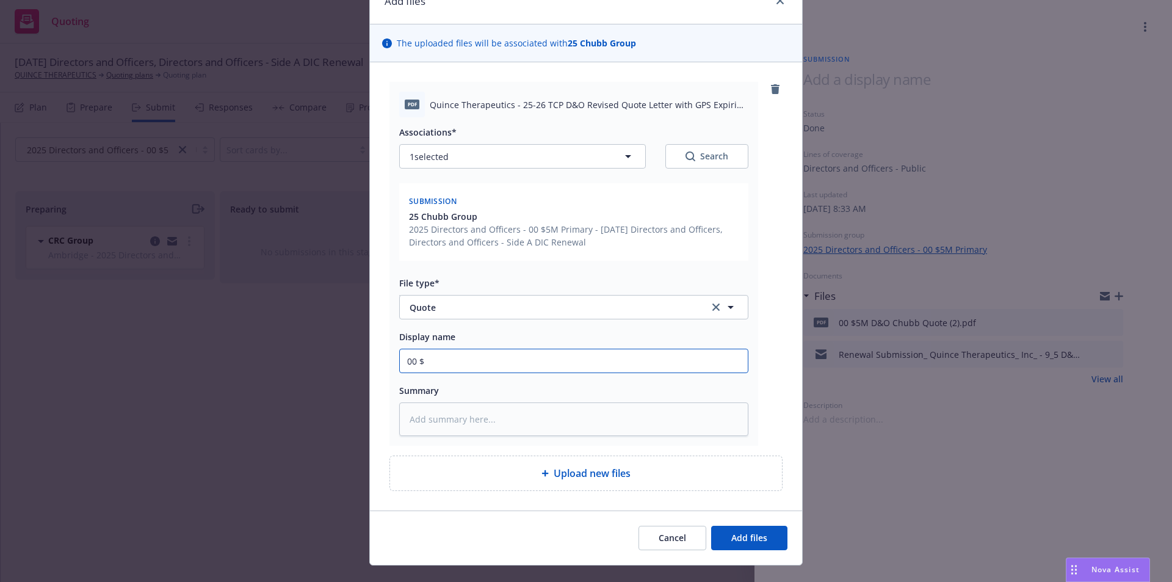
type input "00 $5"
type textarea "x"
type input "00 $5M"
type textarea "x"
type input "00 $5M"
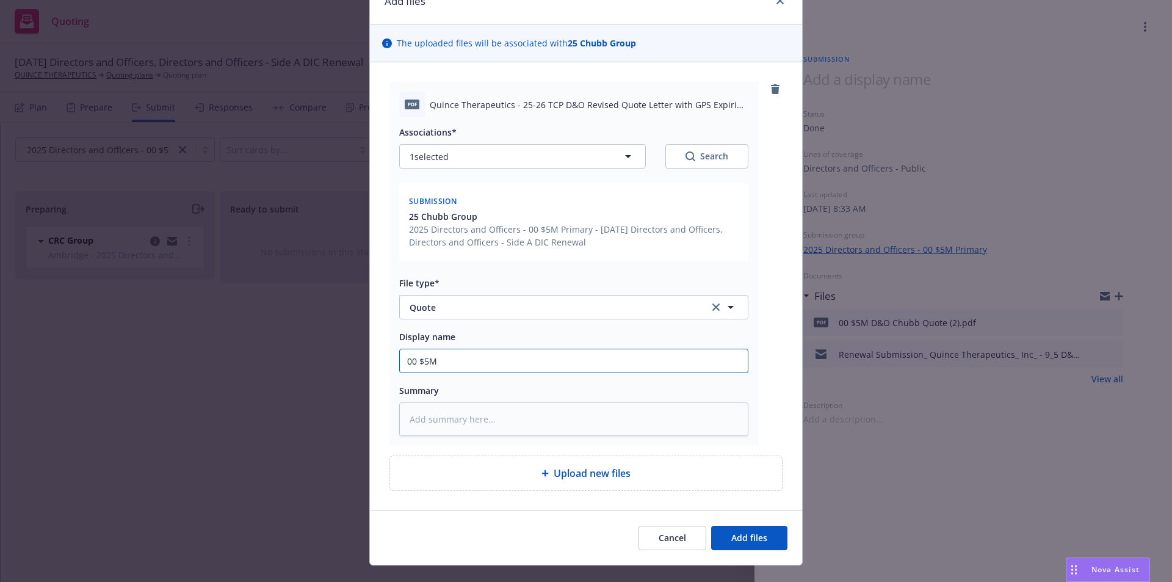
type textarea "x"
type input "00 $5M D"
type textarea "x"
type input "00 $5M D&"
type textarea "x"
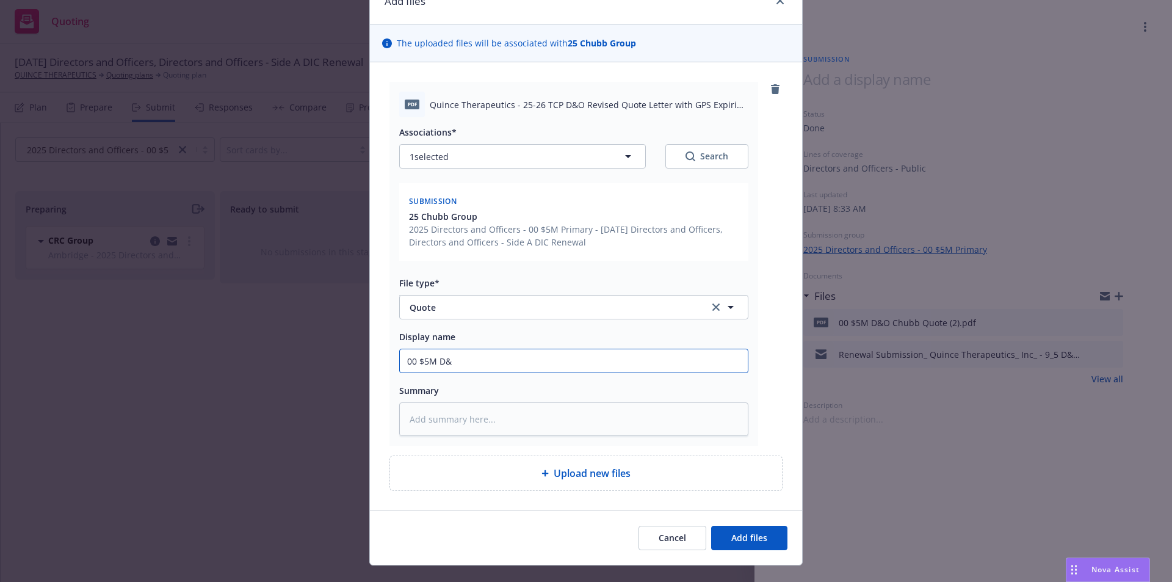
type input "00 $5M D&O"
type textarea "x"
type input "00 $5M D&O"
type textarea "x"
type input "00 $5M D&O C"
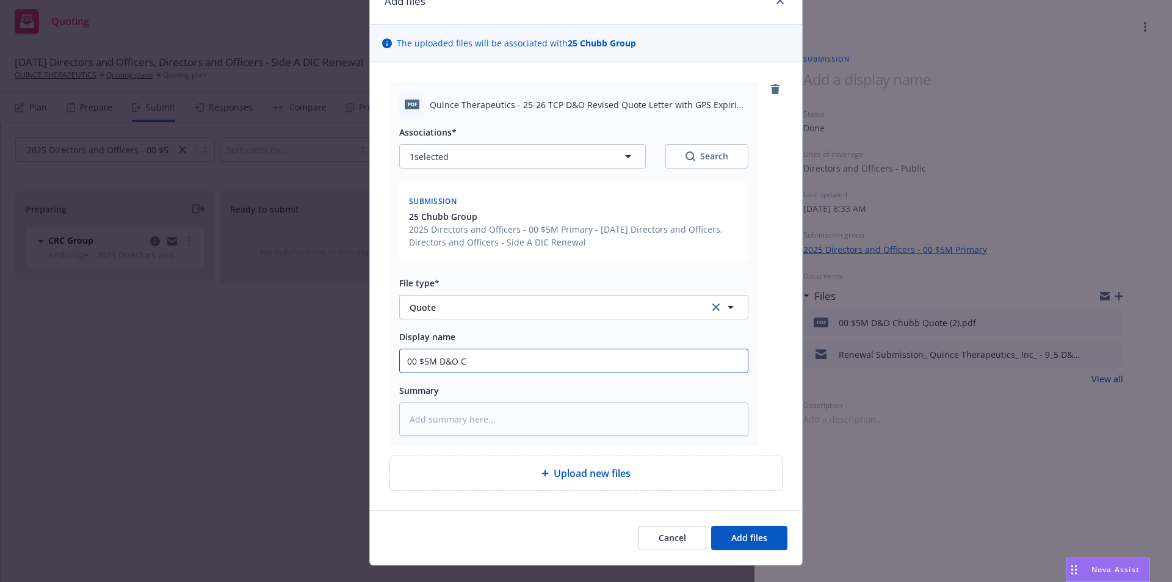
type textarea "x"
type input "00 $5M D&O Ch"
type textarea "x"
type input "00 $5M D&O Chu"
type textarea "x"
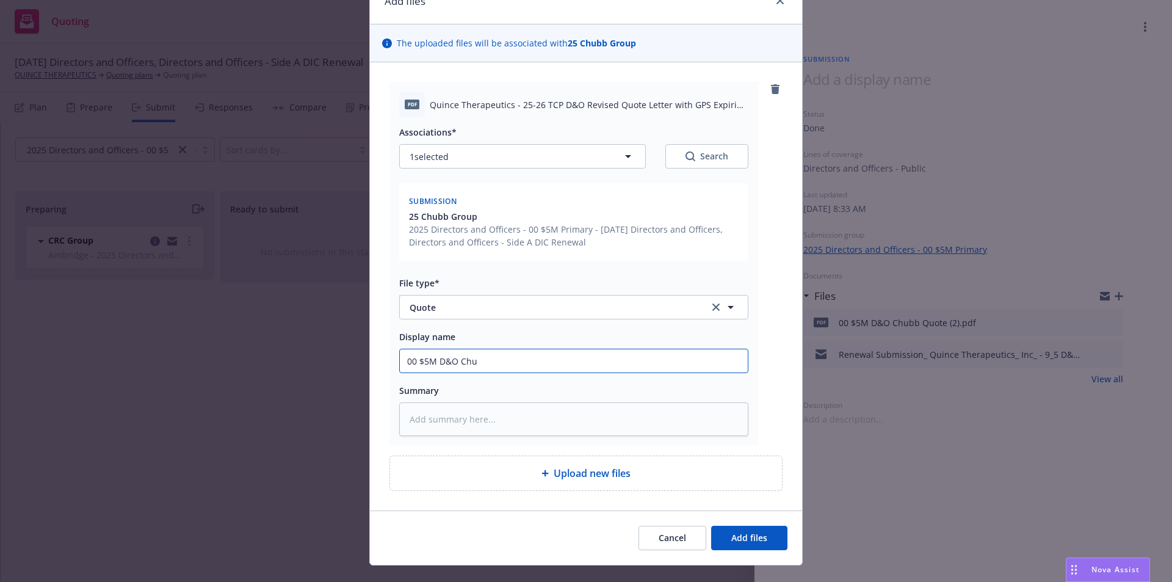
type input "00 $5M D&O Chub"
type textarea "x"
type input "00 $5M D&O Chubb"
type textarea "x"
type input "00 $5M D&O Chubb"
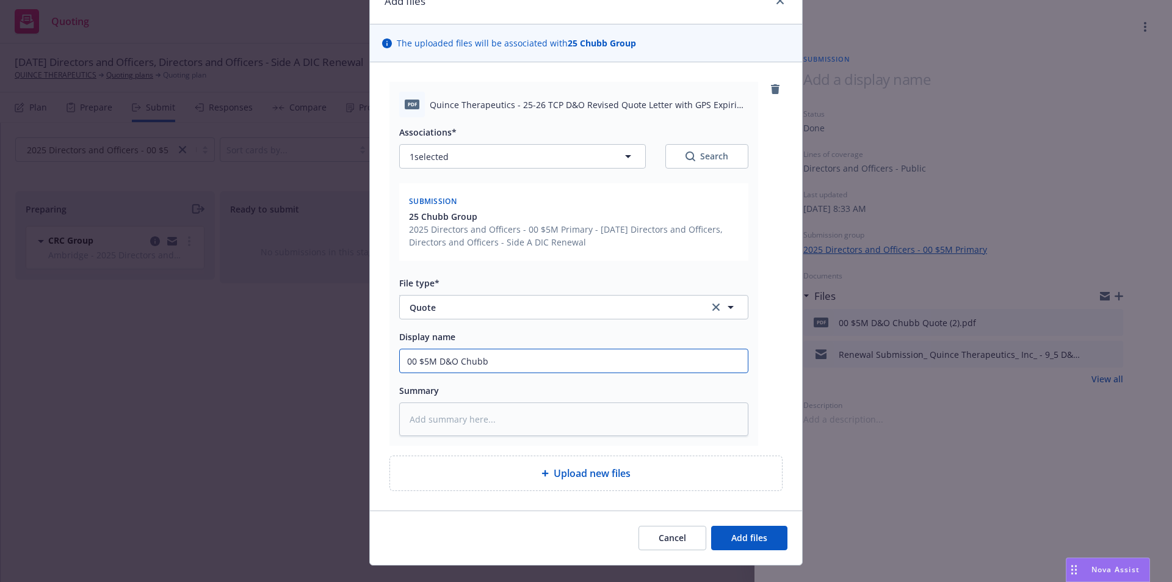
type textarea "x"
type input "00 $5M D&O Chubb Q"
type textarea "x"
type input "00 $5M D&O Chubb Qu"
type textarea "x"
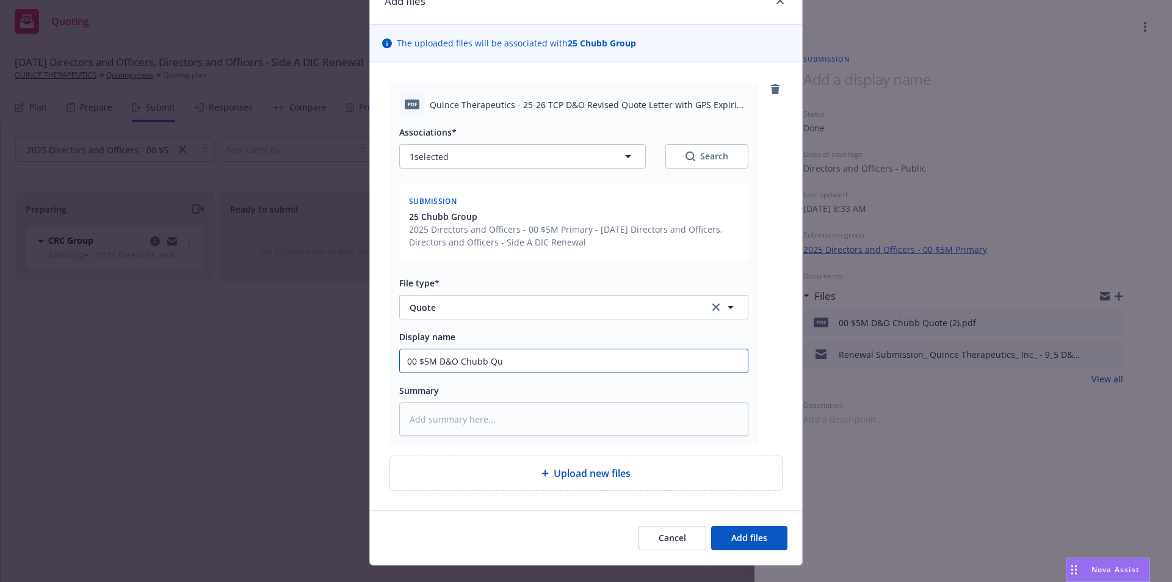
type input "00 $5M D&O Chubb Quo"
type textarea "x"
type input "00 $5M D&O Chubb Quot"
type textarea "x"
type input "00 $5M D&O Chubb Quote"
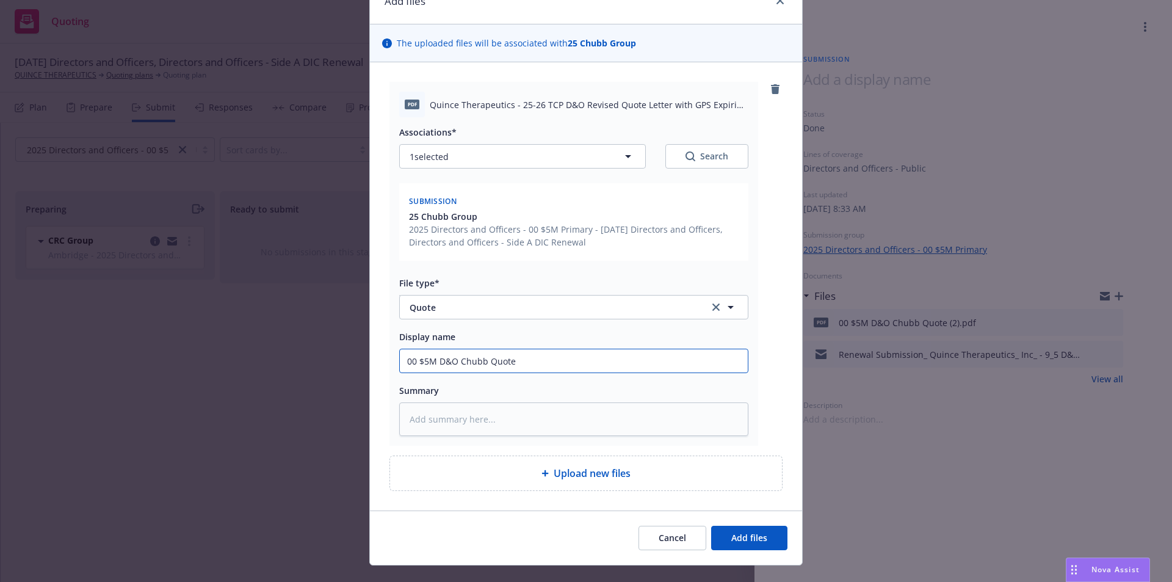
type textarea "x"
type input "00 $5M D&O Chubb Quote"
type textarea "x"
type input "00 $5M D&O Chubb Quote v"
type textarea "x"
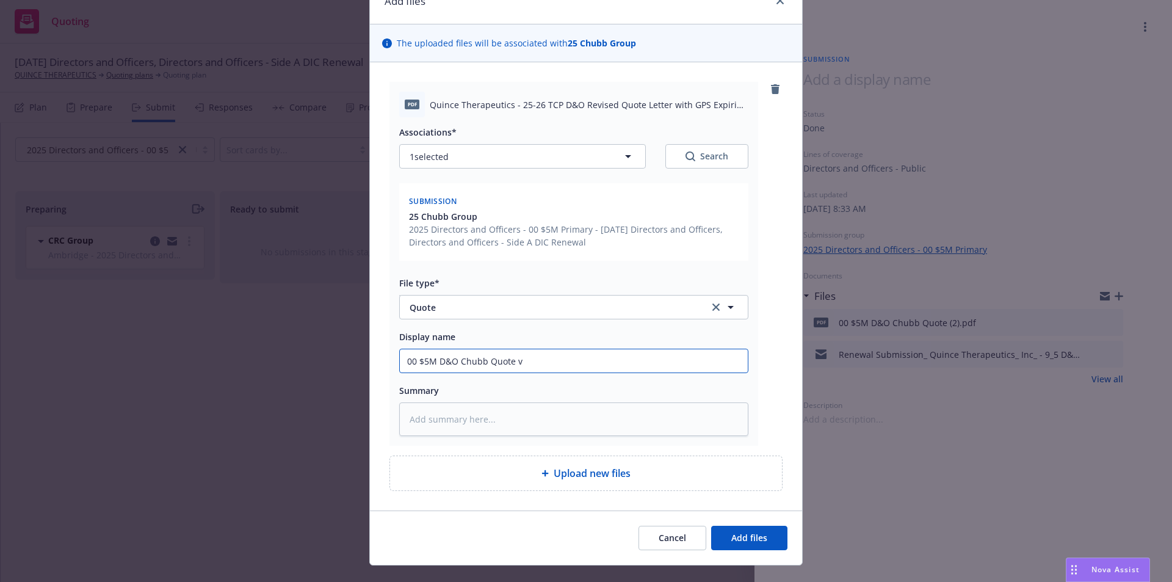
type input "00 $5M D&O Chubb Quote v2"
type textarea "x"
type input "00 $5M D&O Chubb Quote v"
type textarea "x"
type input "00 $5M D&O Chubb Quote"
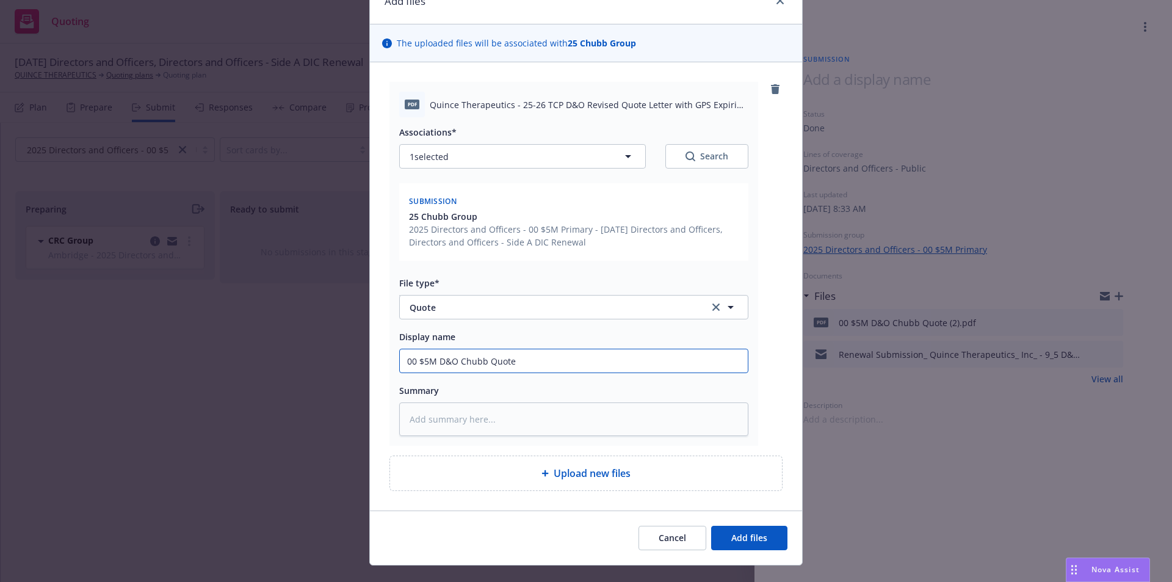
type textarea "x"
type input "00 $5M D&O Chubb Quote F"
type textarea "x"
type input "00 $5M D&O Chubb Quote FI"
type textarea "x"
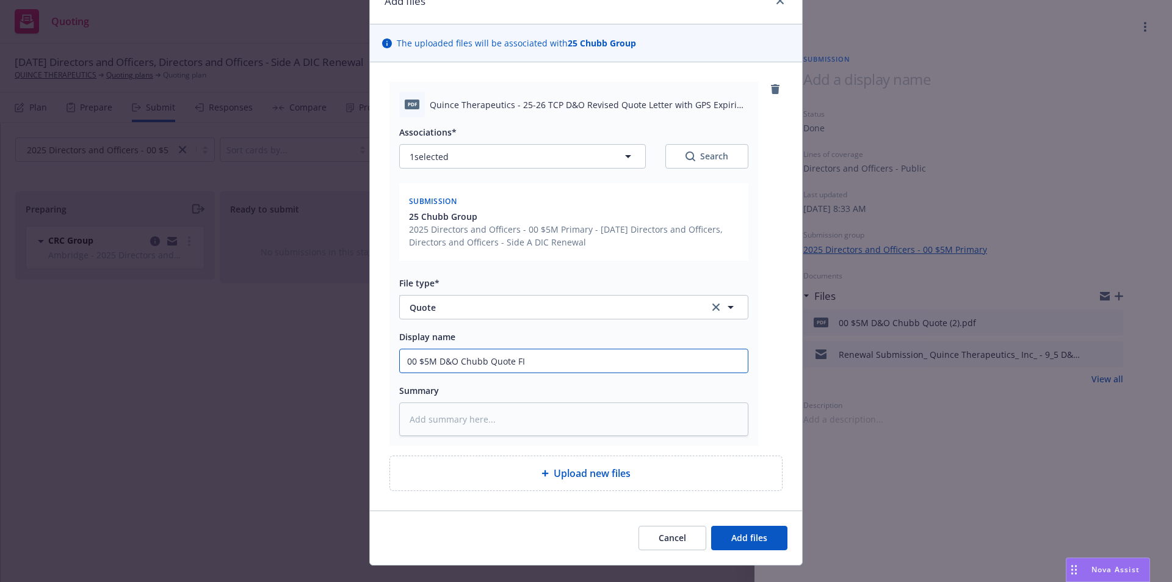
type input "00 $5M D&O Chubb Quote FIN"
type textarea "x"
type input "00 $5M D&O Chubb Quote FINA"
type textarea "x"
type input "00 $5M D&O Chubb Quote FINAL"
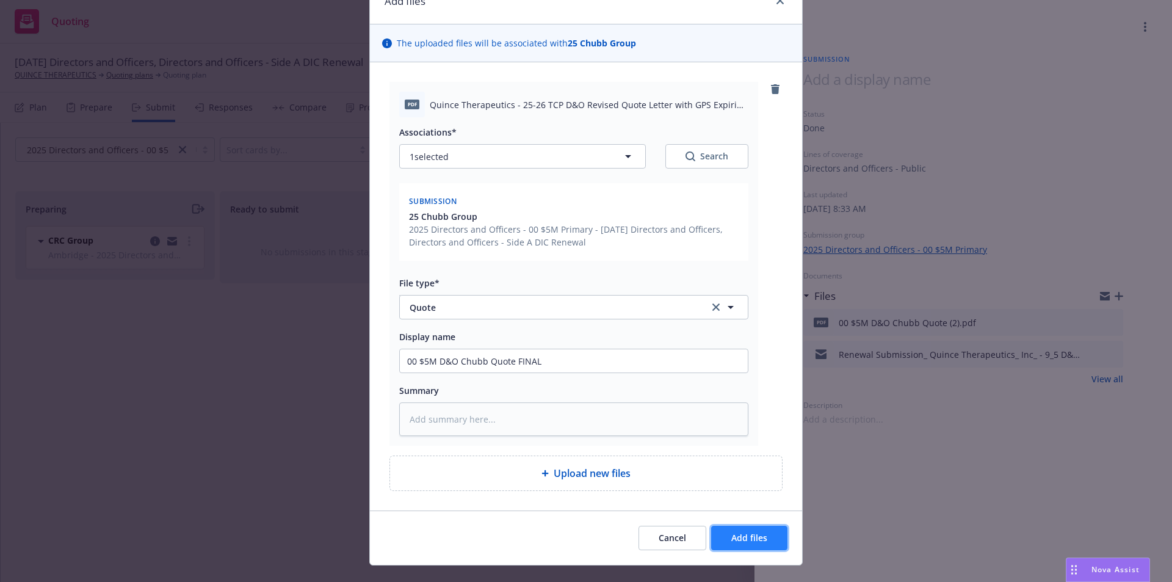
click at [731, 535] on span "Add files" at bounding box center [749, 538] width 36 height 12
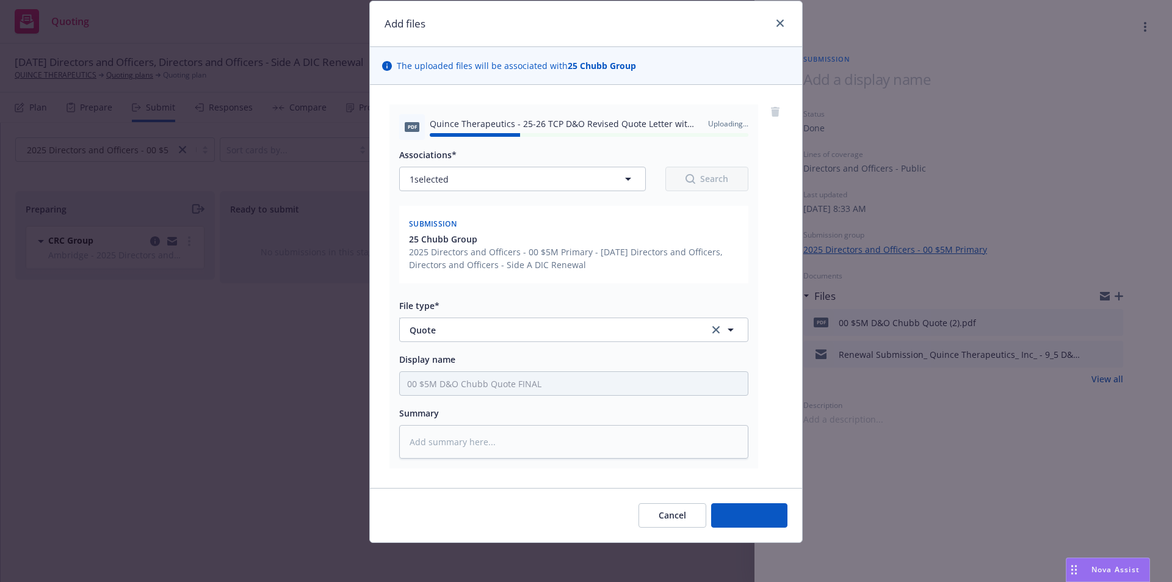
type textarea "x"
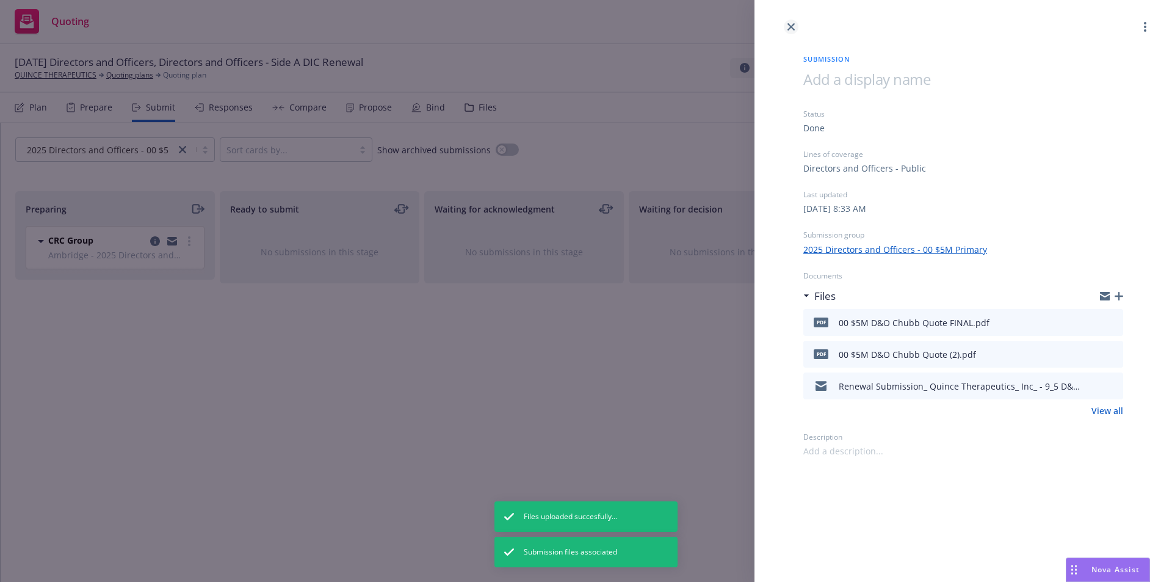
click at [792, 29] on icon "close" at bounding box center [790, 26] width 7 height 7
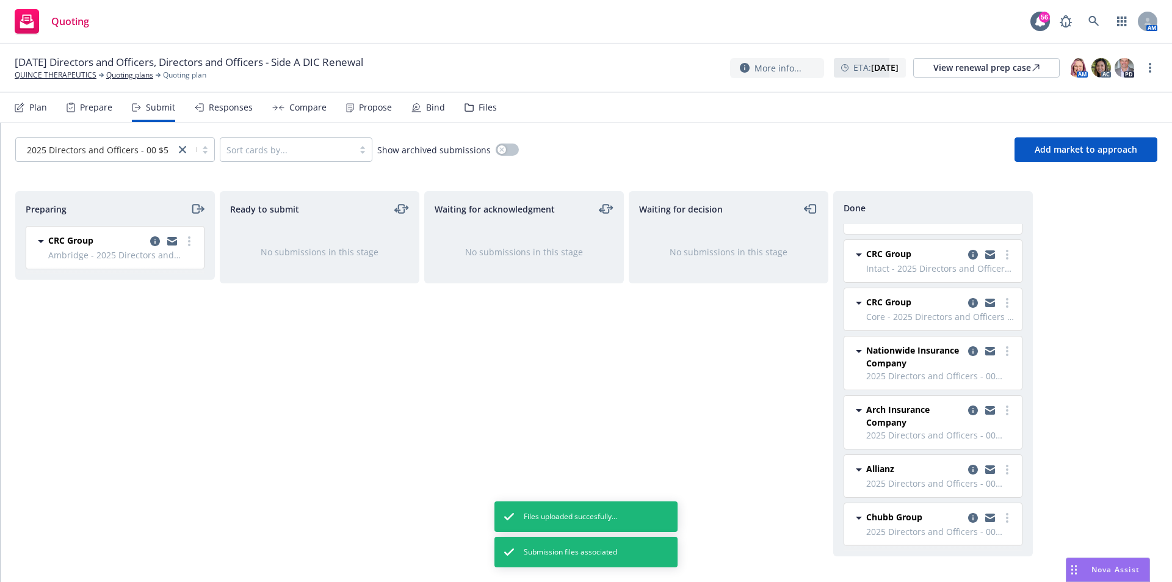
click at [370, 115] on div "Propose" at bounding box center [369, 107] width 46 height 29
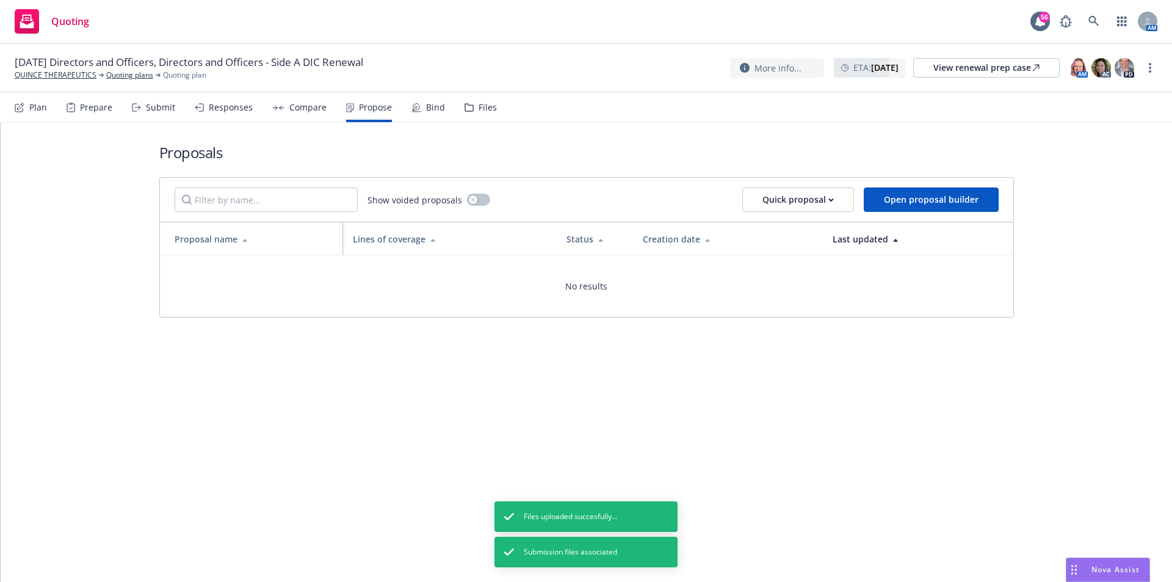
click at [151, 111] on div "Submit" at bounding box center [160, 108] width 29 height 10
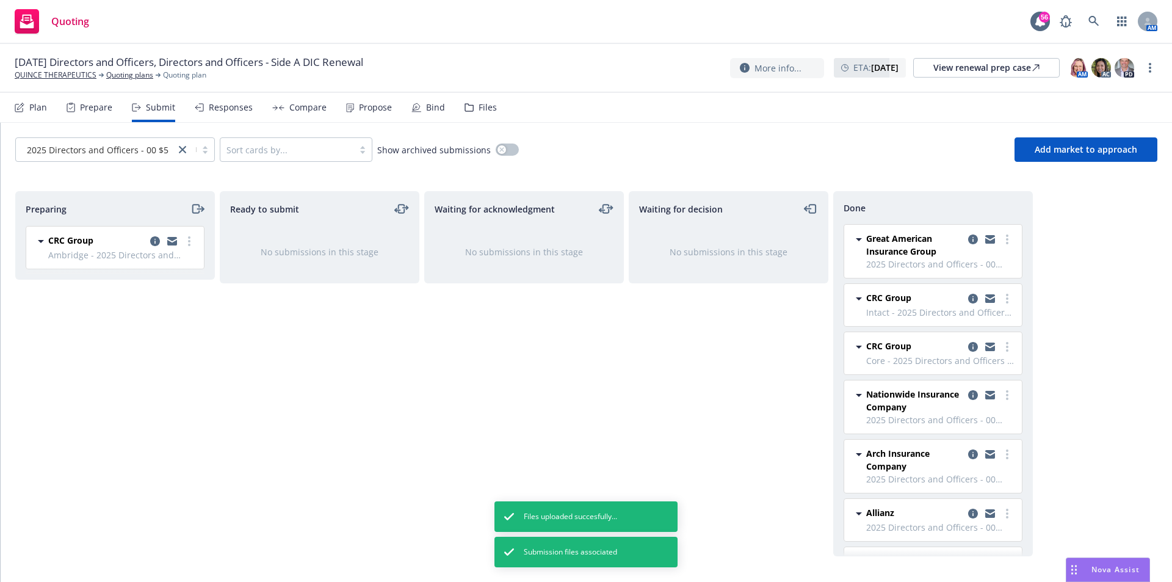
click at [85, 110] on div "Prepare" at bounding box center [96, 108] width 32 height 10
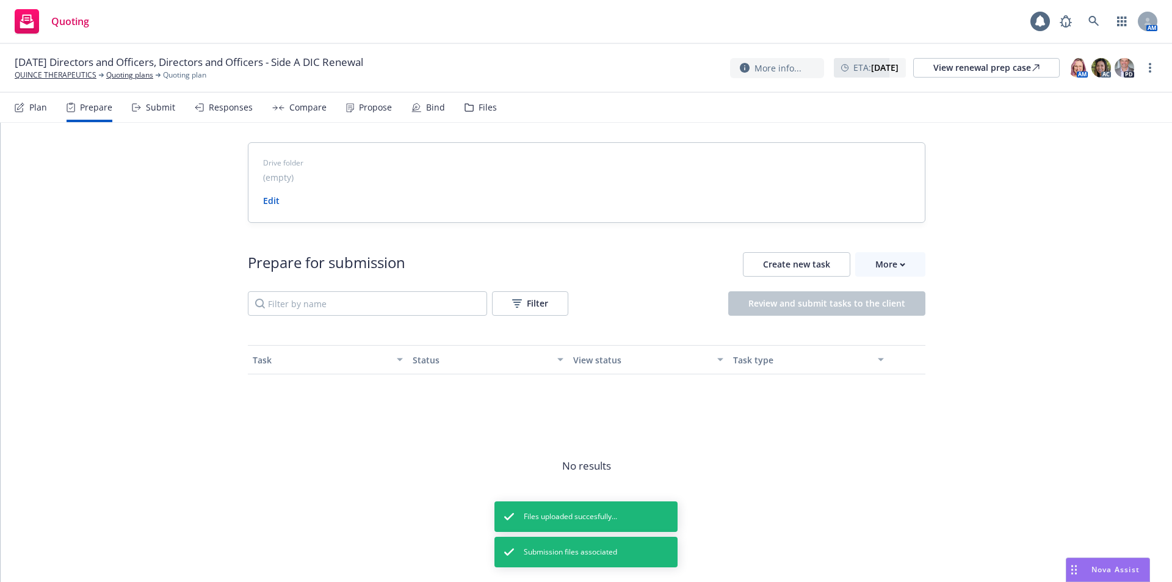
click at [38, 104] on div "Plan" at bounding box center [38, 108] width 18 height 10
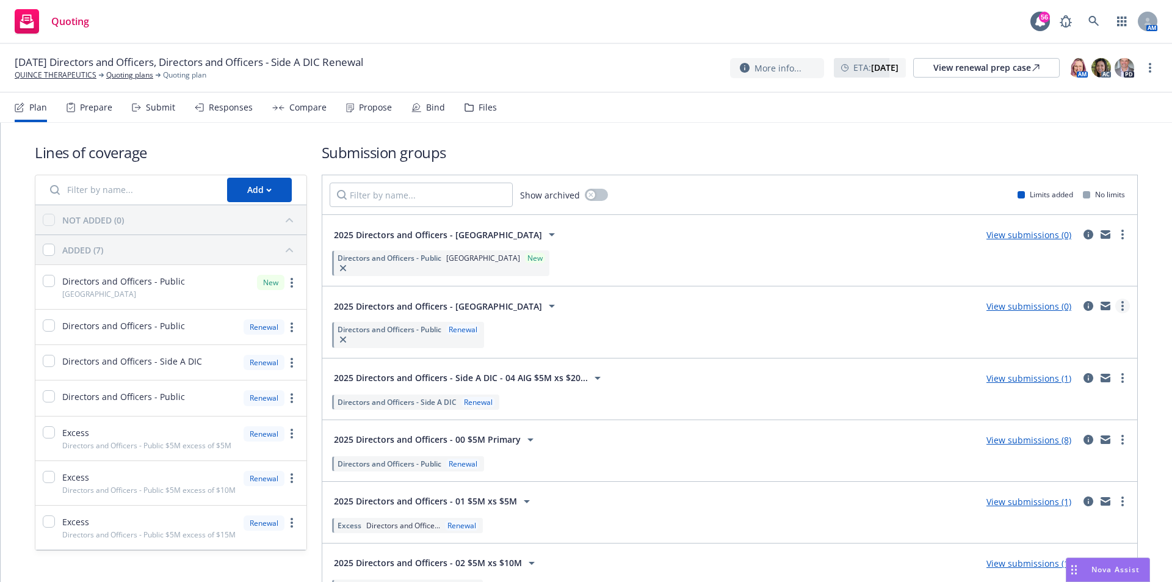
click at [1115, 310] on link "more" at bounding box center [1122, 305] width 15 height 15
click at [929, 337] on div "Directors and Officers - Public Renewal" at bounding box center [730, 334] width 800 height 31
